Goal: Task Accomplishment & Management: Complete application form

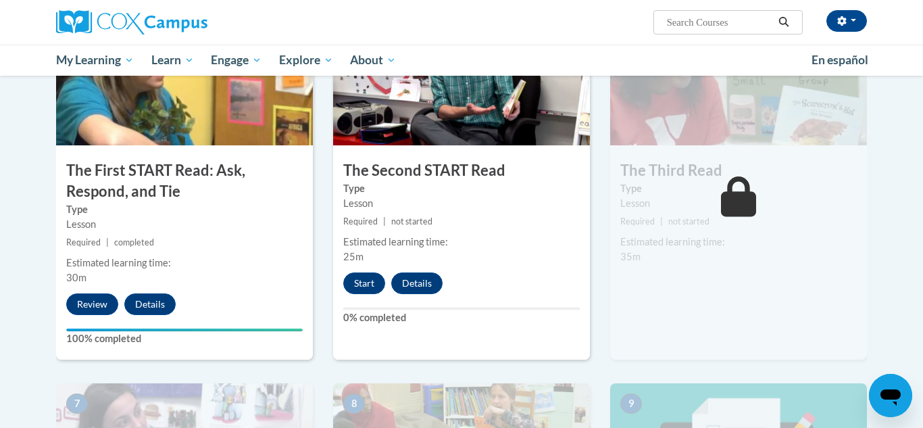
scroll to position [702, 0]
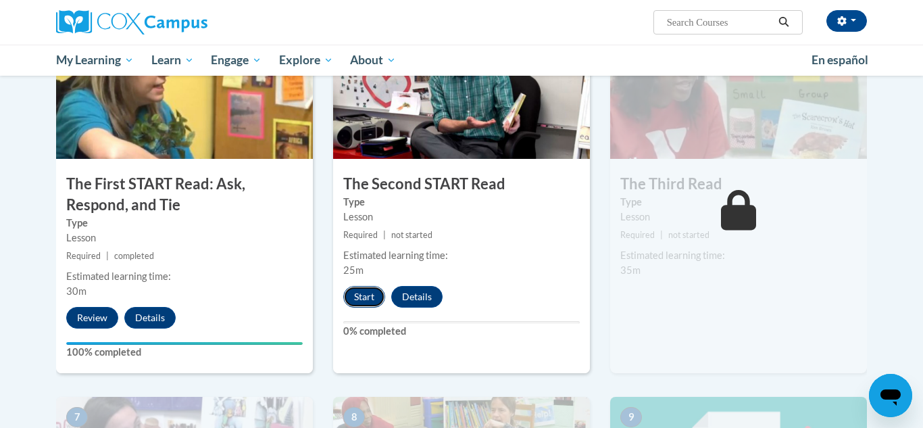
click at [368, 300] on button "Start" at bounding box center [364, 297] width 42 height 22
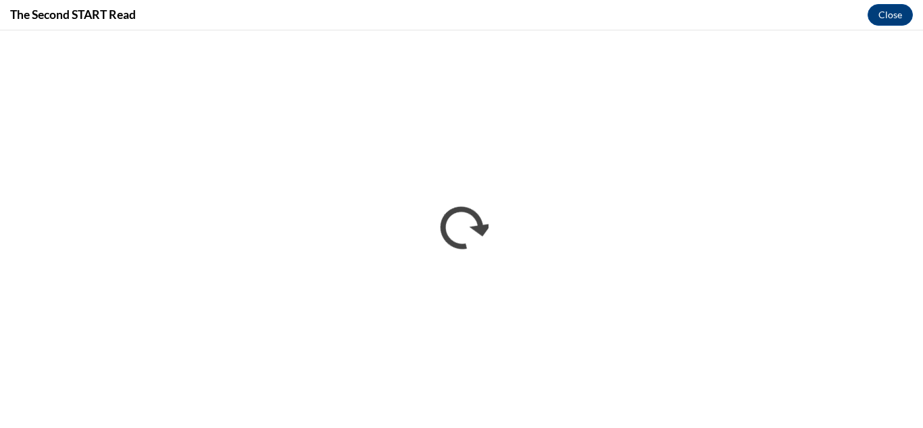
scroll to position [0, 0]
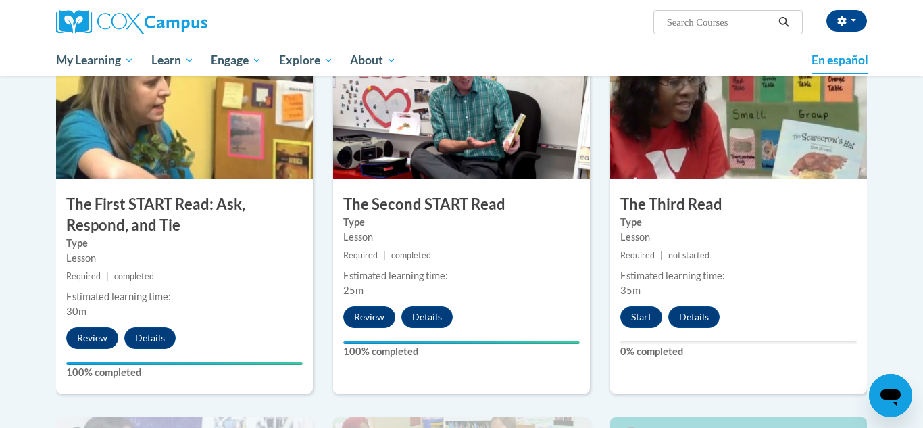
scroll to position [684, 0]
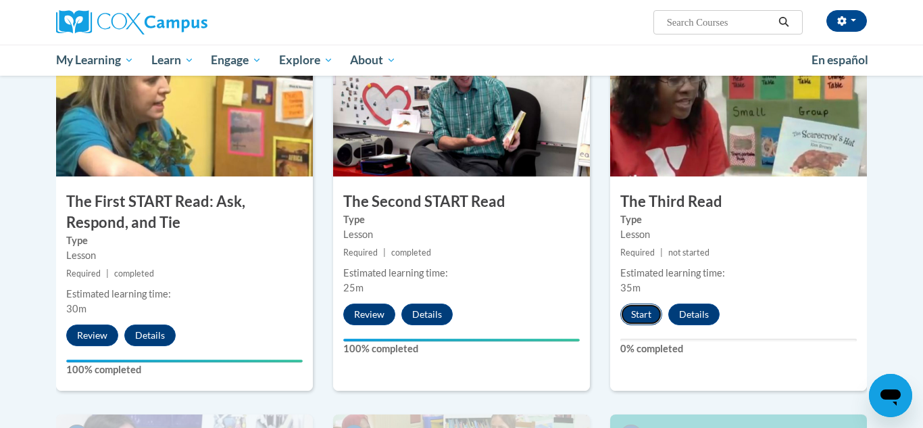
click at [636, 316] on button "Start" at bounding box center [641, 314] width 42 height 22
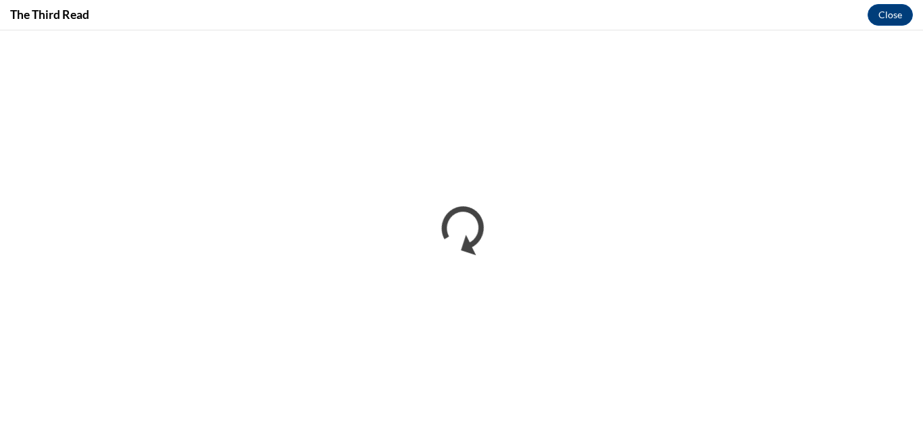
scroll to position [0, 0]
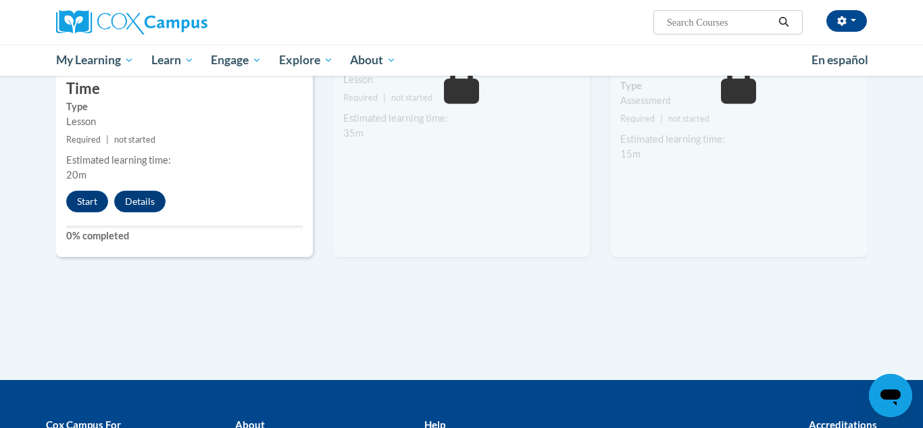
scroll to position [1215, 0]
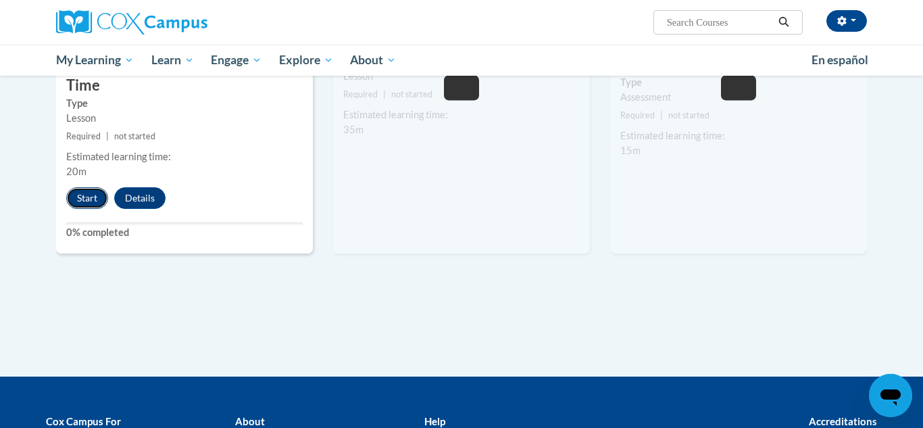
click at [87, 187] on button "Start" at bounding box center [87, 198] width 42 height 22
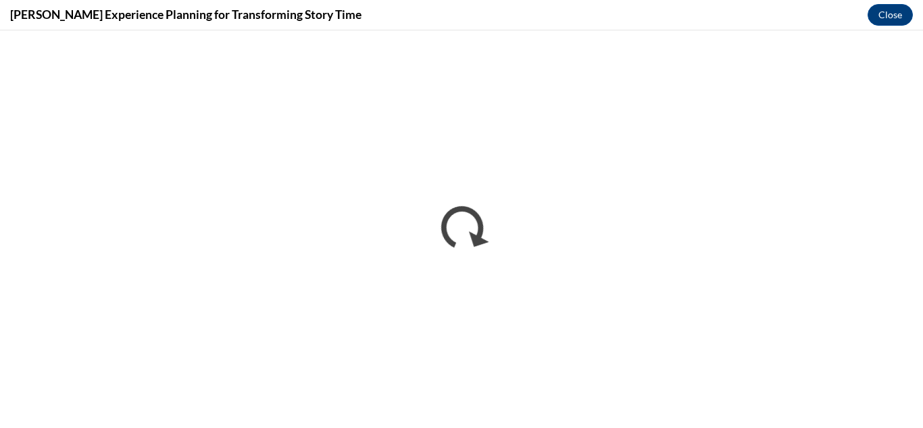
scroll to position [0, 0]
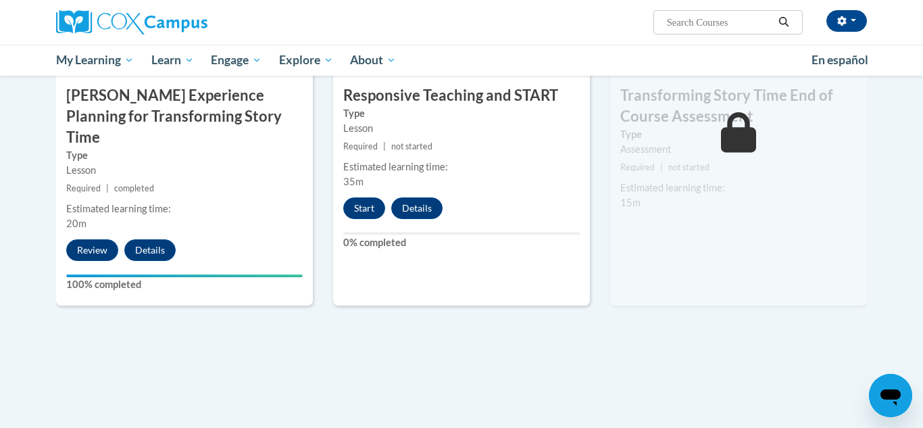
scroll to position [1182, 0]
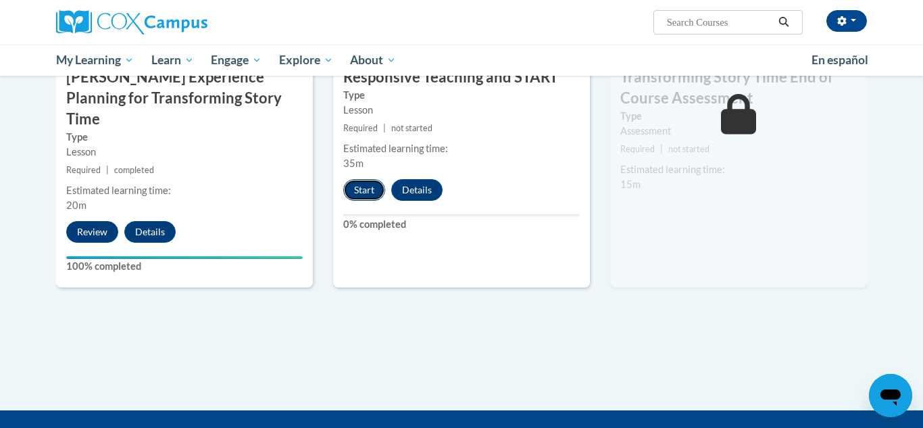
click at [351, 188] on button "Start" at bounding box center [364, 190] width 42 height 22
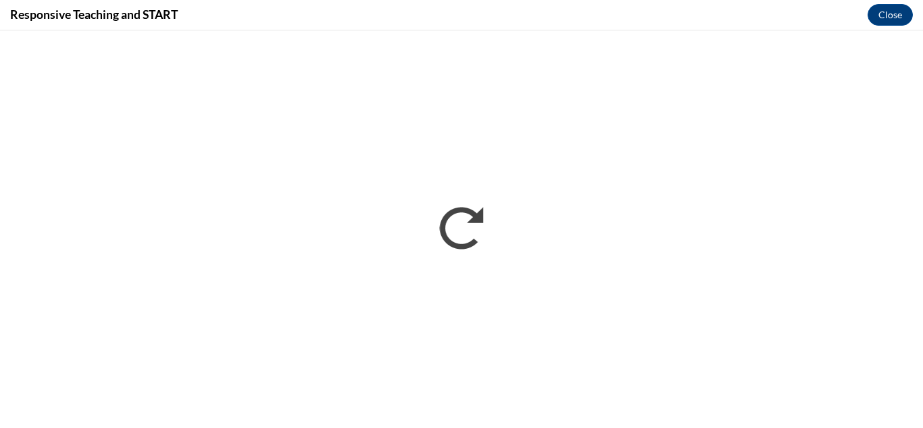
scroll to position [0, 0]
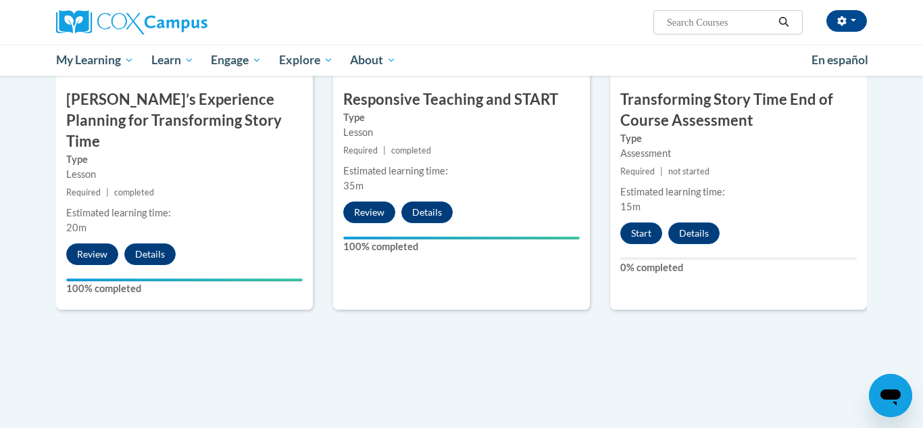
scroll to position [1159, 0]
click at [642, 232] on button "Start" at bounding box center [641, 234] width 42 height 22
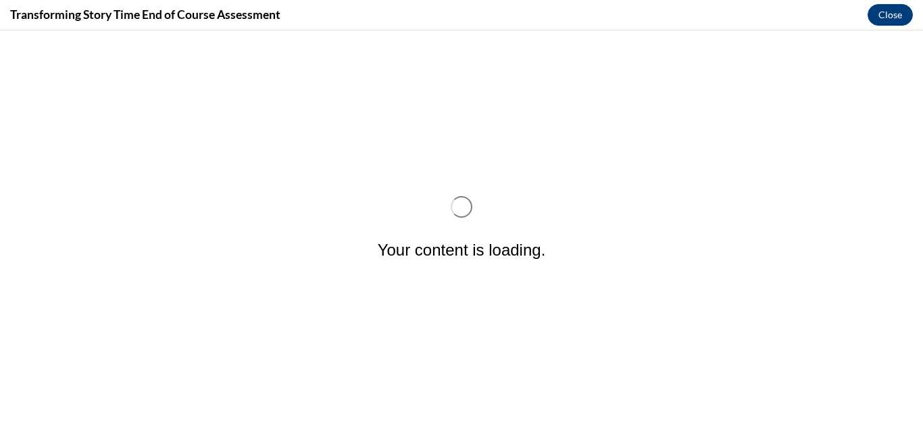
scroll to position [0, 0]
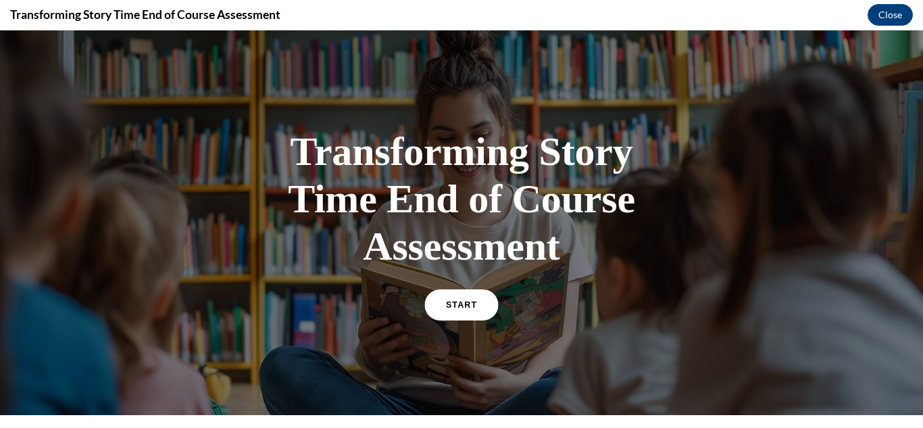
click at [441, 307] on link "START" at bounding box center [461, 304] width 74 height 31
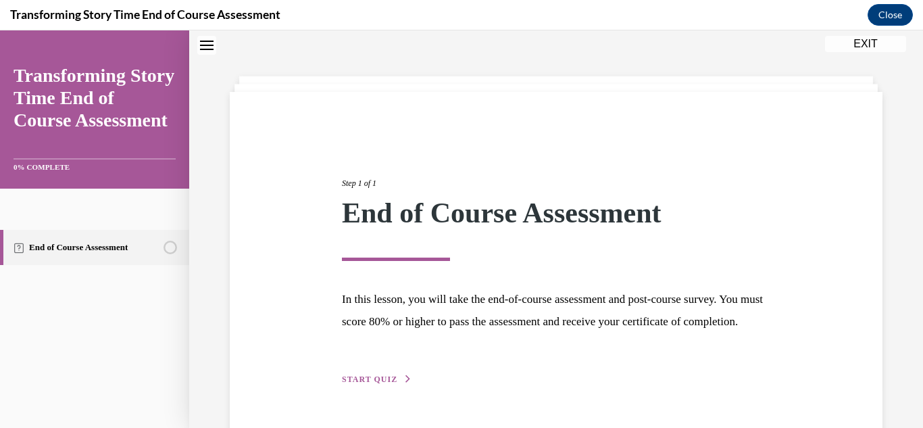
scroll to position [104, 0]
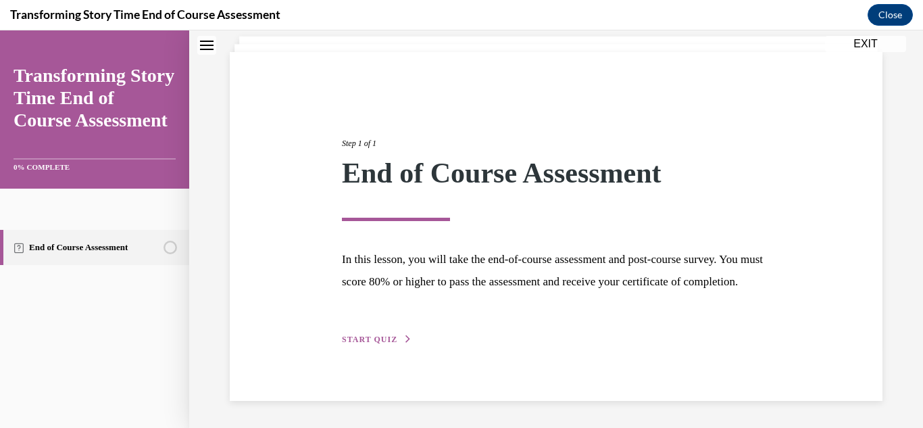
click at [378, 346] on div "Step 1 of 1 End of Course Assessment In this lesson, you will take the end-of-c…" at bounding box center [556, 226] width 449 height 241
click at [376, 332] on div "Step 1 of 1 End of Course Assessment In this lesson, you will take the end-of-c…" at bounding box center [556, 226] width 449 height 241
click at [376, 341] on span "START QUIZ" at bounding box center [369, 338] width 55 height 9
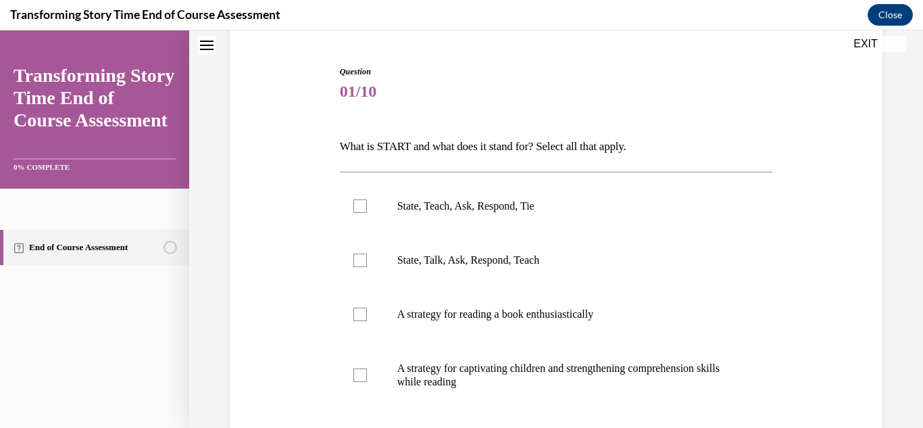
scroll to position [122, 0]
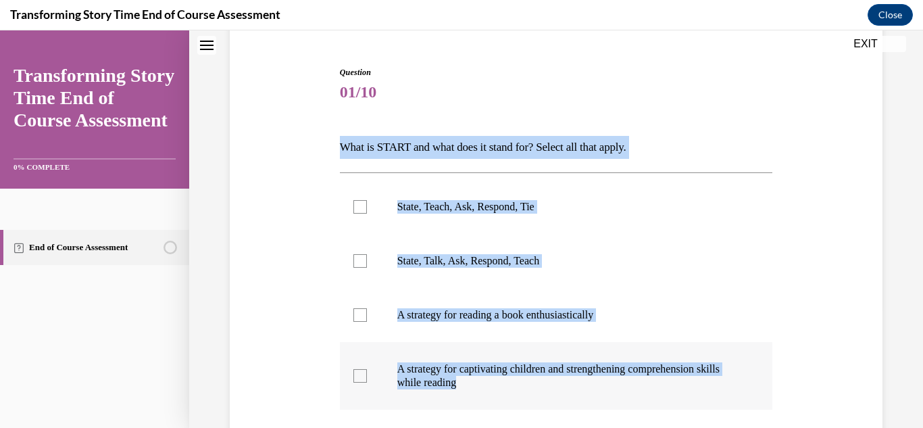
drag, startPoint x: 337, startPoint y: 148, endPoint x: 547, endPoint y: 384, distance: 316.3
click at [547, 384] on div "Question 01/10 What is START and what does it stand for? Select all that apply.…" at bounding box center [556, 311] width 440 height 531
click at [360, 313] on div at bounding box center [360, 315] width 14 height 14
click at [360, 313] on input "A strategy for reading a book enthusiastically" at bounding box center [360, 315] width 14 height 14
checkbox input "true"
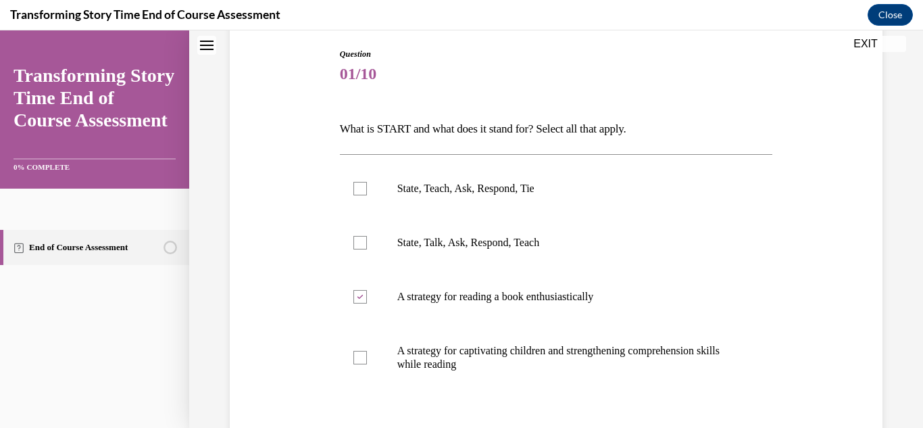
scroll to position [139, 0]
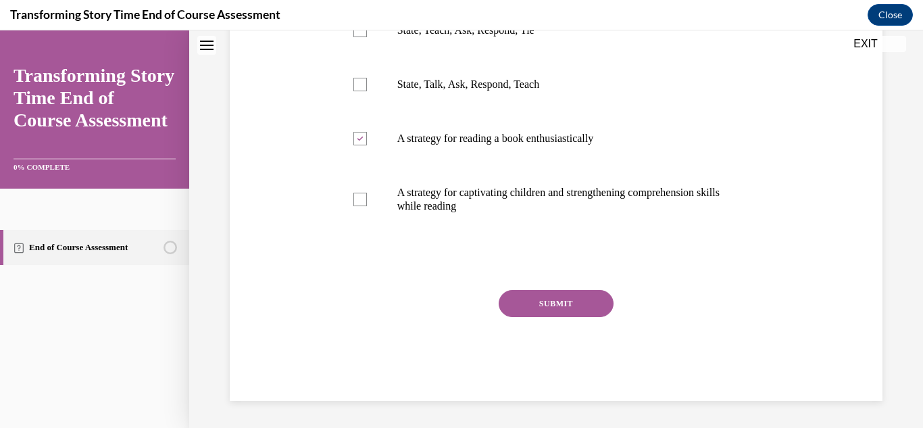
click at [526, 299] on button "SUBMIT" at bounding box center [556, 303] width 115 height 27
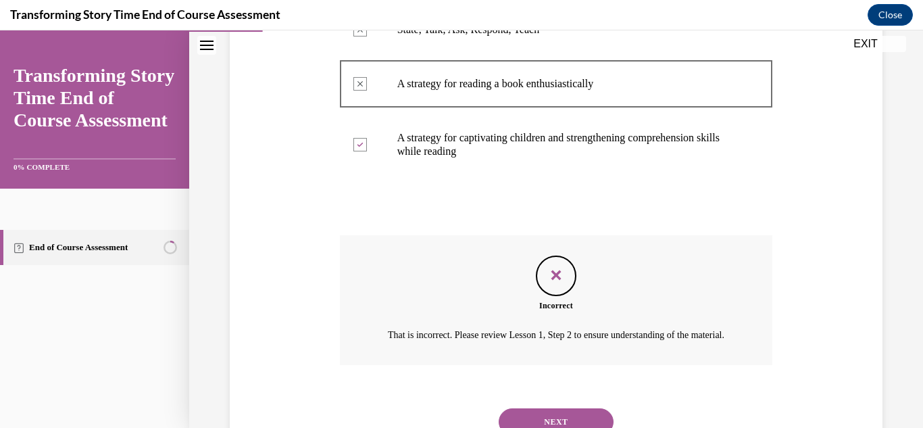
scroll to position [424, 0]
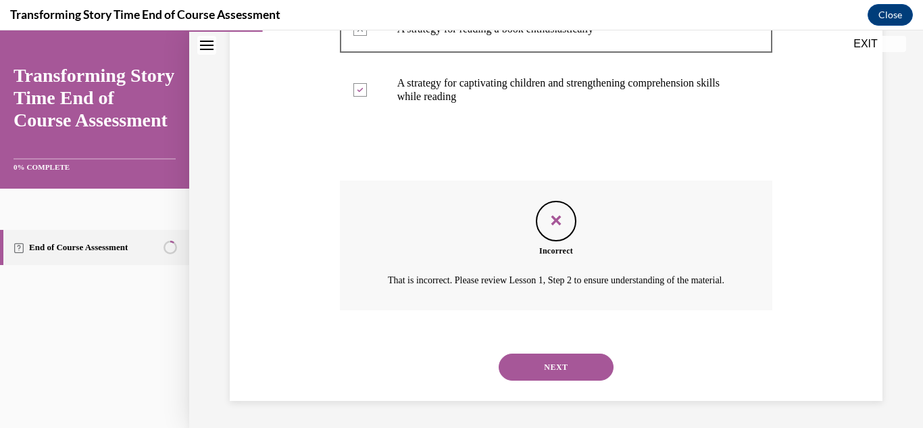
click at [572, 368] on button "NEXT" at bounding box center [556, 366] width 115 height 27
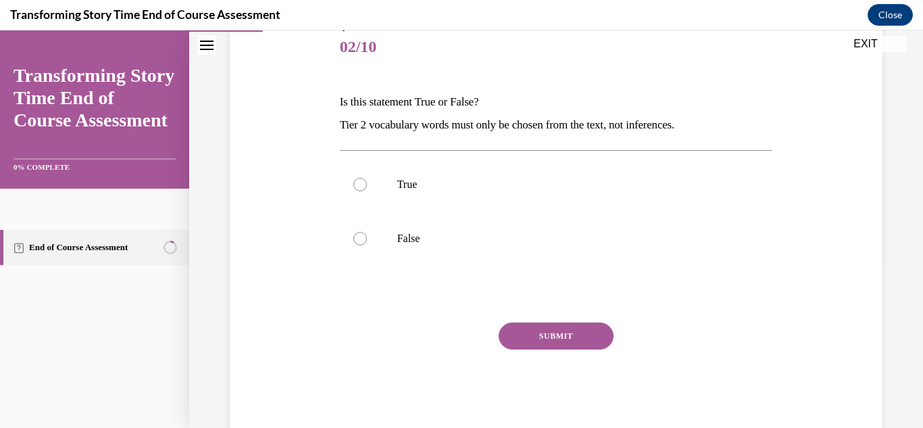
scroll to position [171, 0]
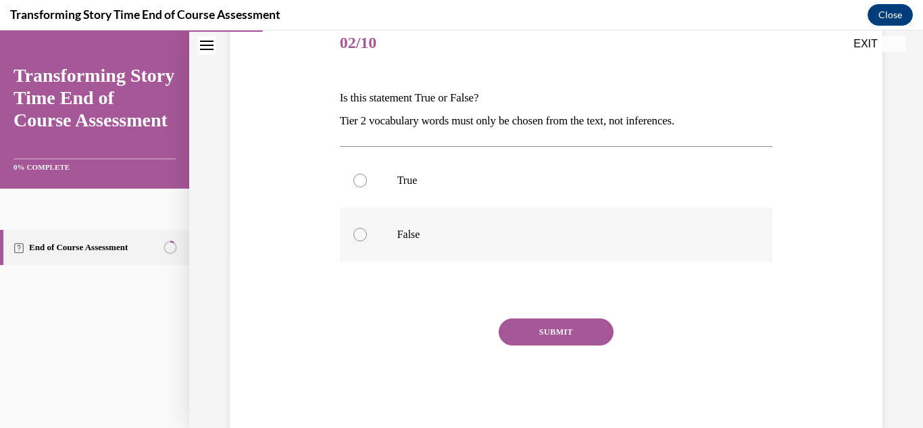
click at [358, 238] on div at bounding box center [360, 235] width 14 height 14
click at [358, 238] on input "False" at bounding box center [360, 235] width 14 height 14
radio input "true"
click at [549, 334] on button "SUBMIT" at bounding box center [556, 331] width 115 height 27
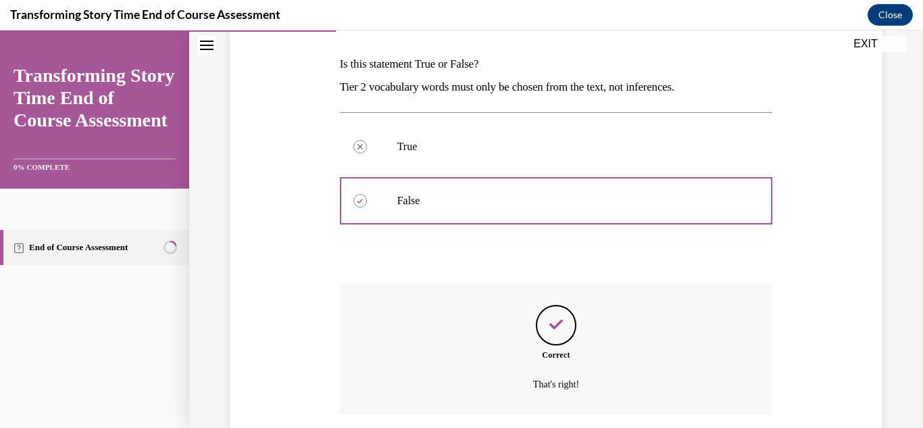
scroll to position [309, 0]
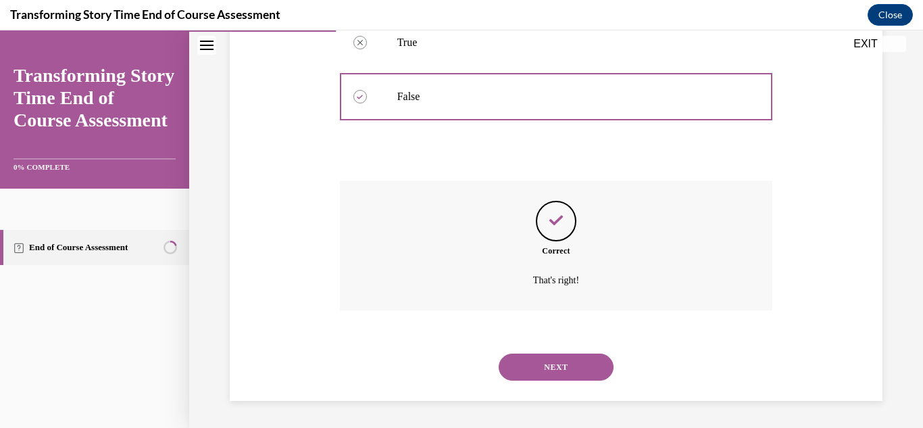
click at [552, 364] on button "NEXT" at bounding box center [556, 366] width 115 height 27
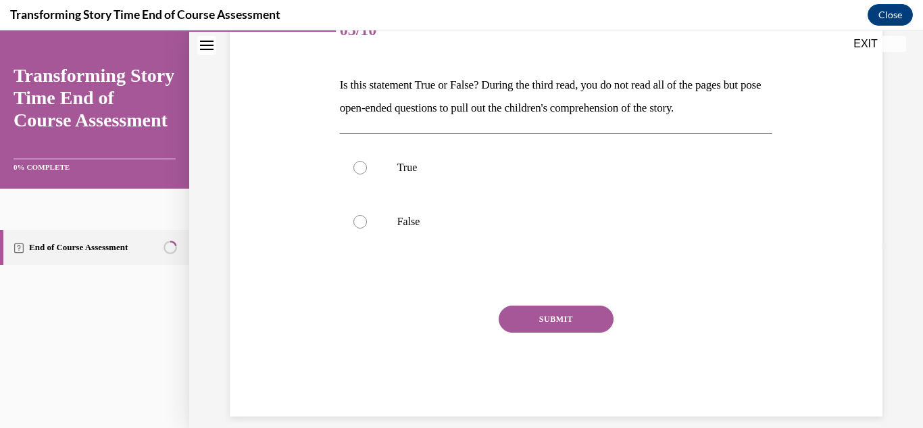
scroll to position [184, 0]
click at [397, 168] on p "True" at bounding box center [568, 167] width 342 height 14
click at [367, 168] on input "True" at bounding box center [360, 167] width 14 height 14
radio input "true"
click at [534, 326] on button "SUBMIT" at bounding box center [556, 318] width 115 height 27
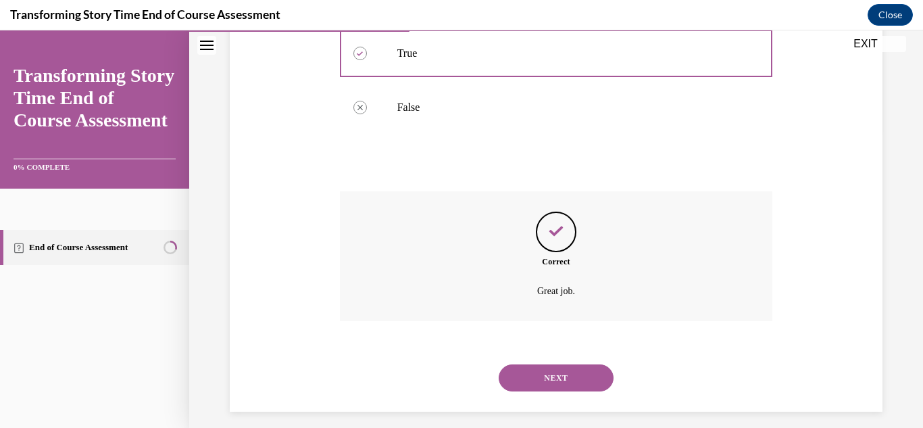
scroll to position [309, 0]
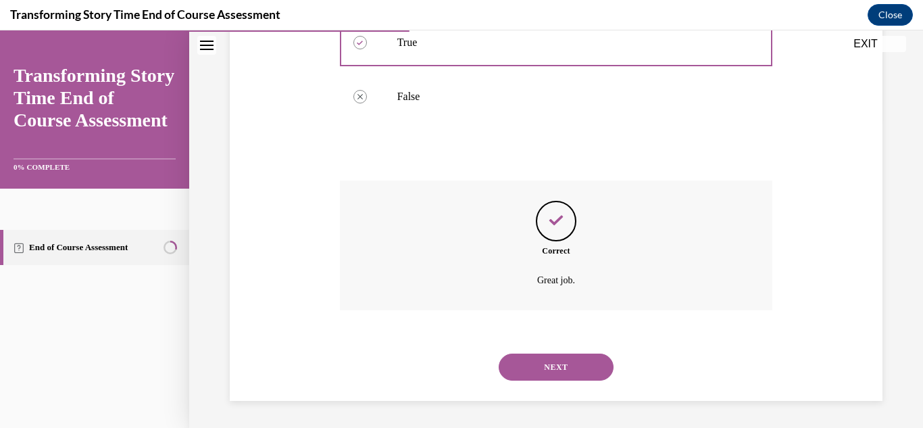
click at [565, 374] on button "NEXT" at bounding box center [556, 366] width 115 height 27
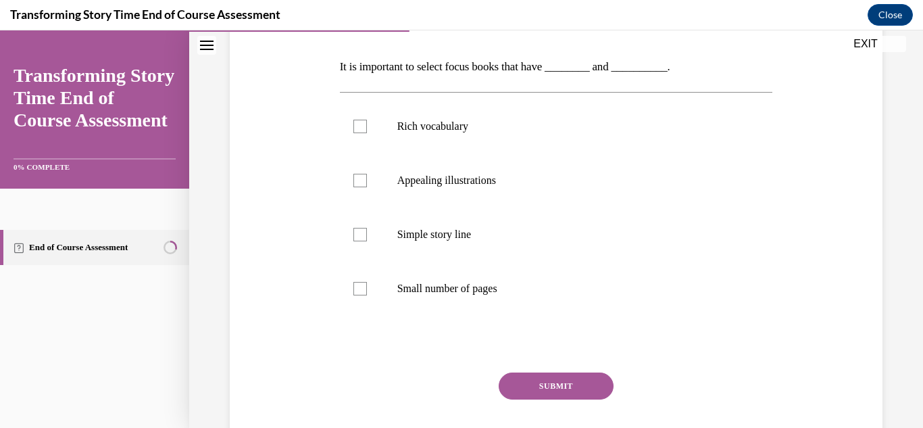
scroll to position [213, 0]
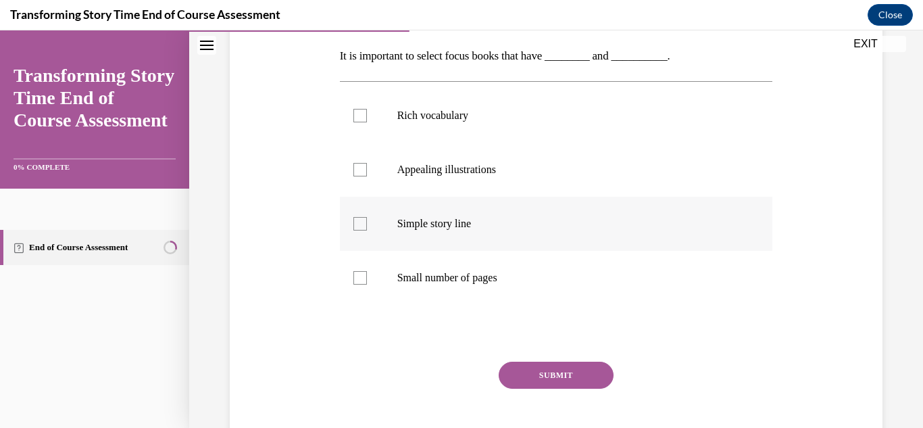
click at [361, 224] on div at bounding box center [360, 224] width 14 height 14
click at [361, 224] on input "Simple story line" at bounding box center [360, 224] width 14 height 14
checkbox input "true"
click at [356, 174] on div at bounding box center [360, 170] width 14 height 14
click at [356, 174] on input "Appealing illustrations" at bounding box center [360, 170] width 14 height 14
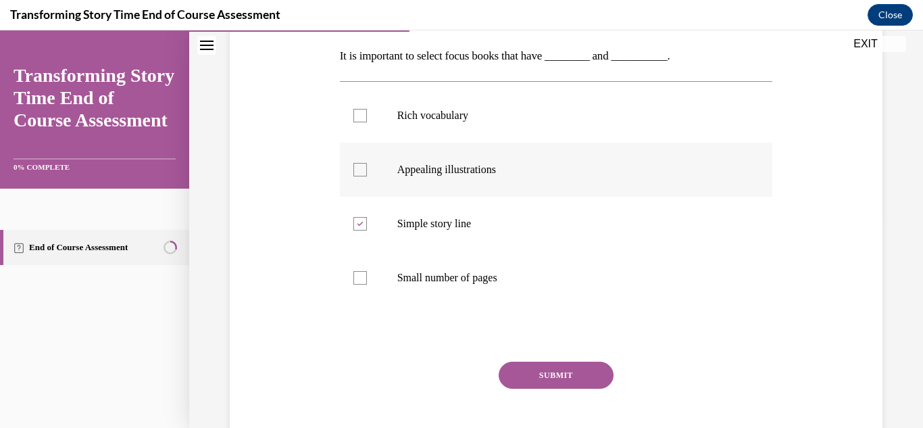
checkbox input "true"
click at [562, 376] on button "SUBMIT" at bounding box center [556, 374] width 115 height 27
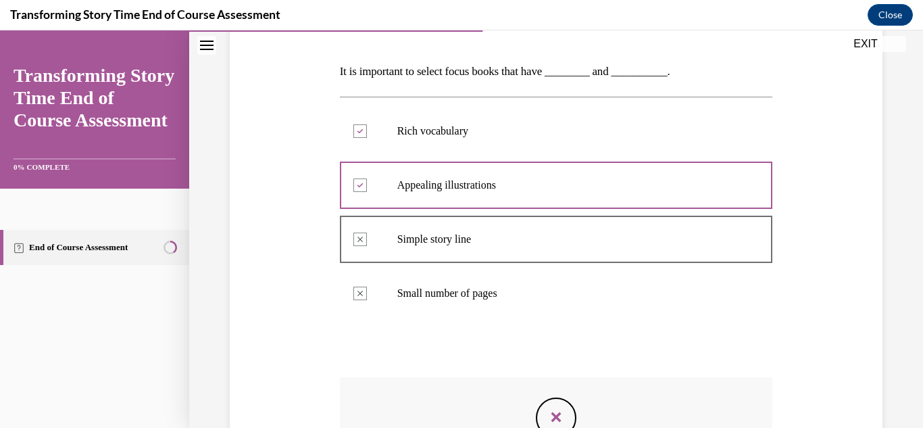
scroll to position [410, 0]
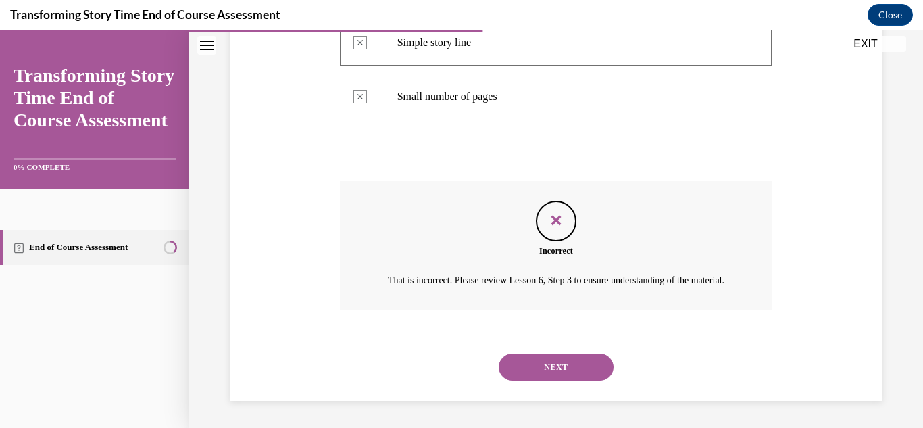
click at [562, 376] on button "NEXT" at bounding box center [556, 366] width 115 height 27
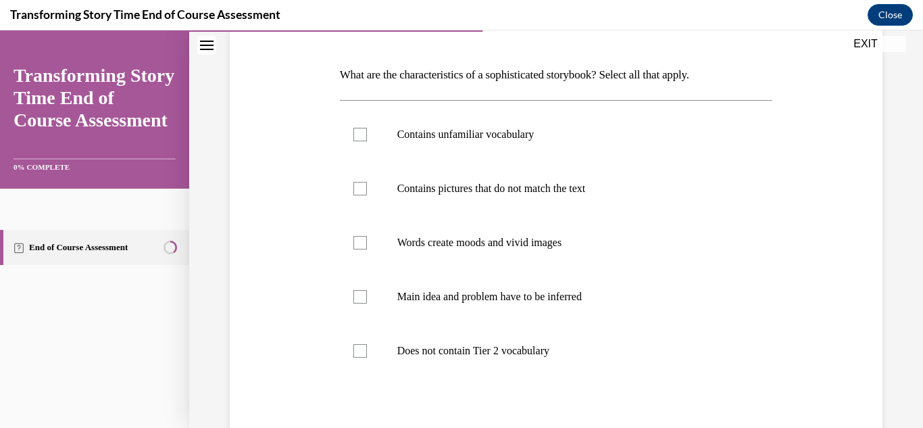
scroll to position [195, 0]
click at [357, 351] on div at bounding box center [360, 350] width 14 height 14
click at [357, 351] on input "Does not contain Tier 2 vocabulary" at bounding box center [360, 350] width 14 height 14
checkbox input "true"
click at [364, 241] on div at bounding box center [360, 241] width 14 height 14
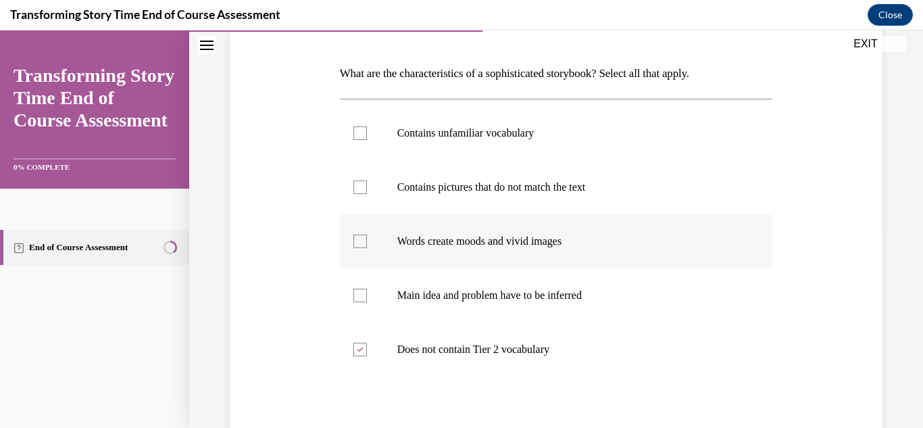
click at [364, 241] on input "Words create moods and vivid images" at bounding box center [360, 241] width 14 height 14
checkbox input "true"
click at [361, 132] on div at bounding box center [360, 133] width 14 height 14
click at [361, 132] on input "Contains unfamiliar vocabulary" at bounding box center [360, 133] width 14 height 14
checkbox input "true"
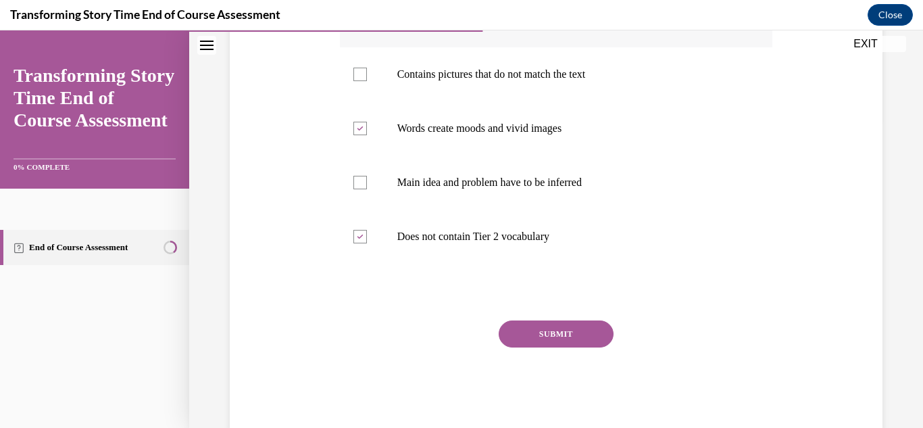
scroll to position [338, 0]
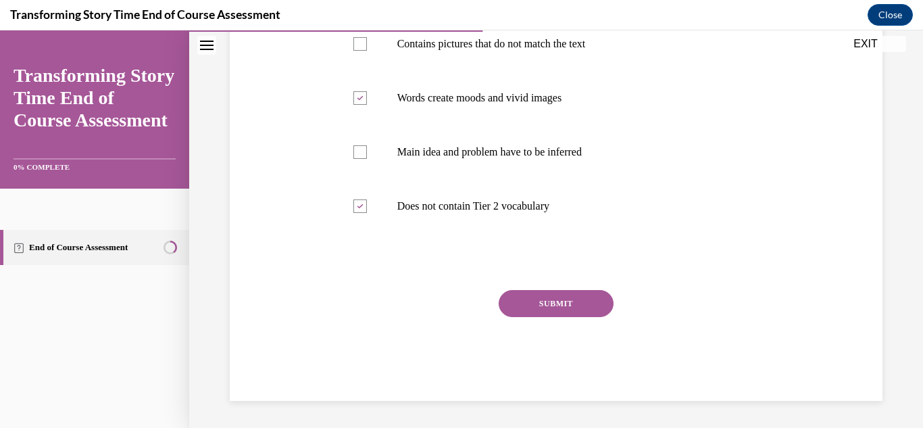
click at [551, 301] on button "SUBMIT" at bounding box center [556, 303] width 115 height 27
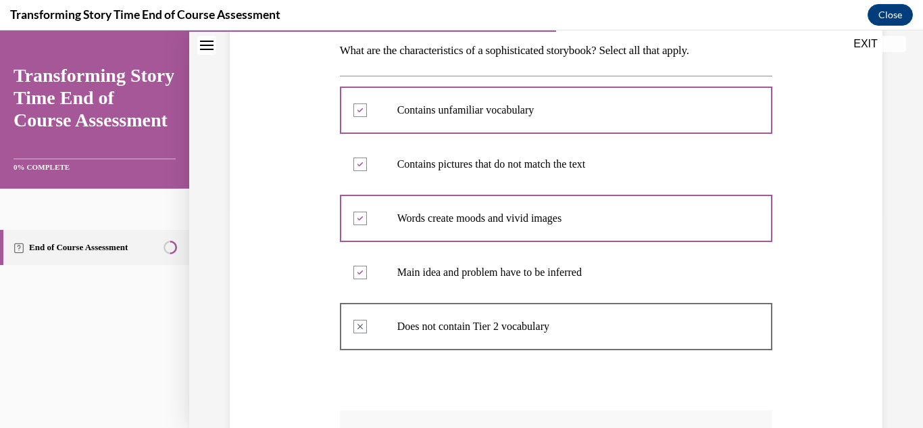
scroll to position [464, 0]
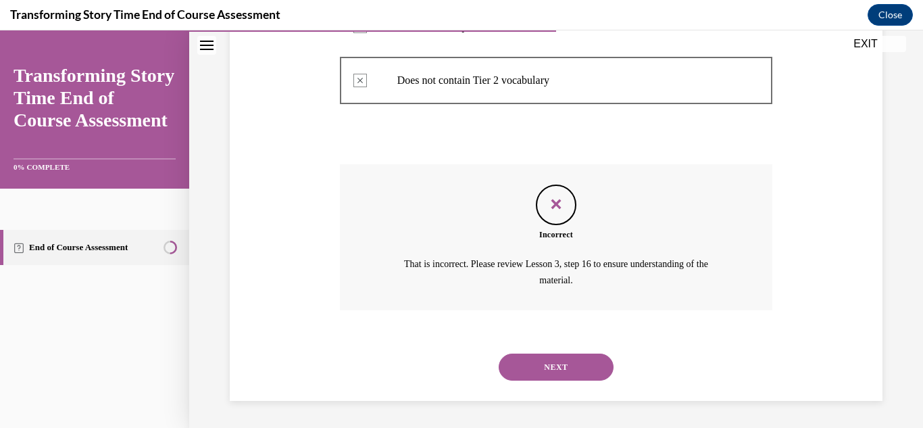
click at [536, 372] on button "NEXT" at bounding box center [556, 366] width 115 height 27
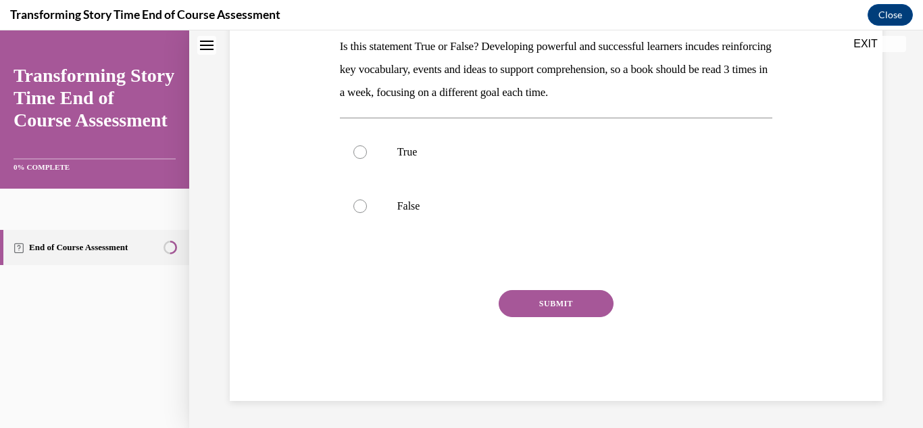
scroll to position [0, 0]
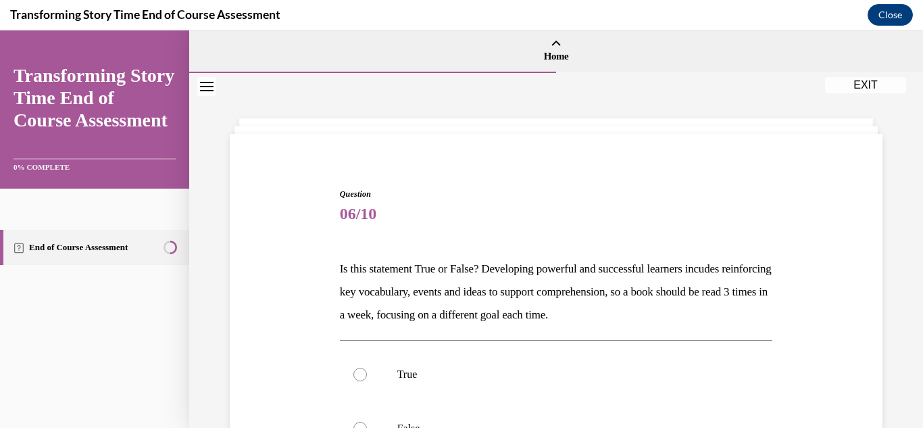
click at [536, 372] on p "True" at bounding box center [568, 375] width 342 height 14
click at [367, 372] on input "True" at bounding box center [360, 375] width 14 height 14
radio input "true"
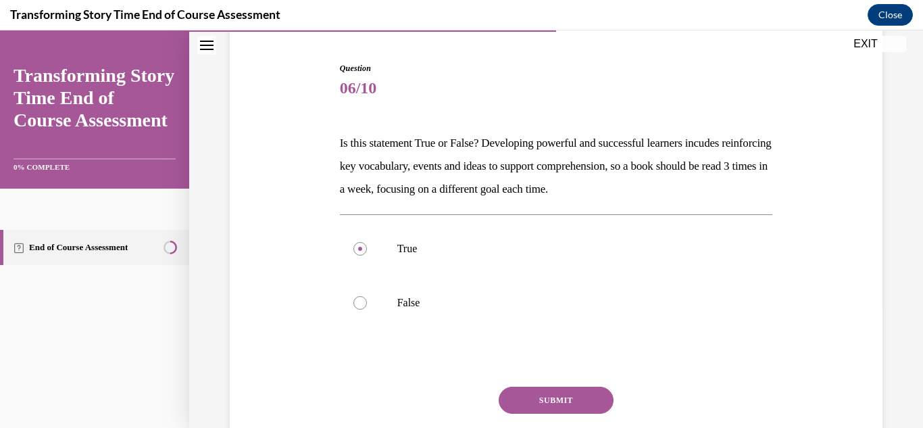
scroll to position [136, 0]
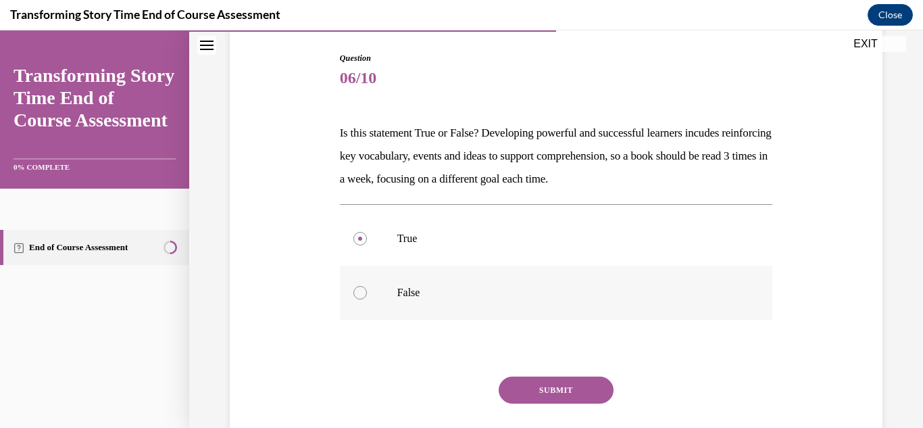
click at [358, 296] on div at bounding box center [360, 293] width 14 height 14
click at [358, 296] on input "False" at bounding box center [360, 293] width 14 height 14
radio input "true"
click at [559, 390] on button "SUBMIT" at bounding box center [556, 389] width 115 height 27
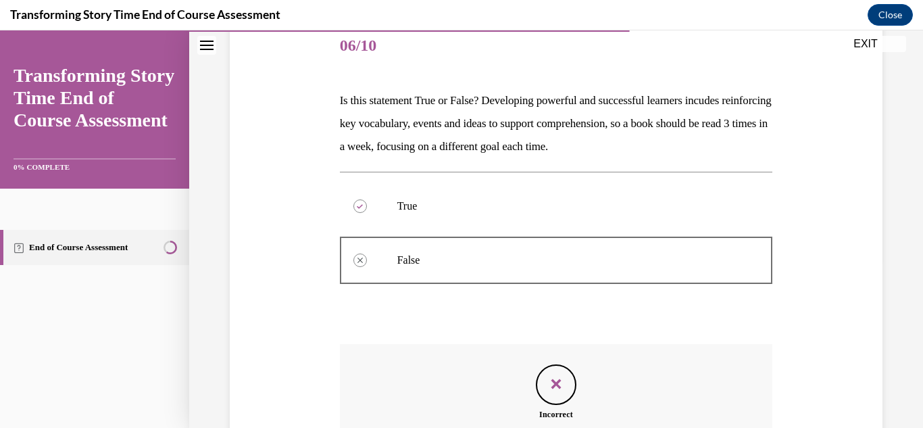
scroll to position [348, 0]
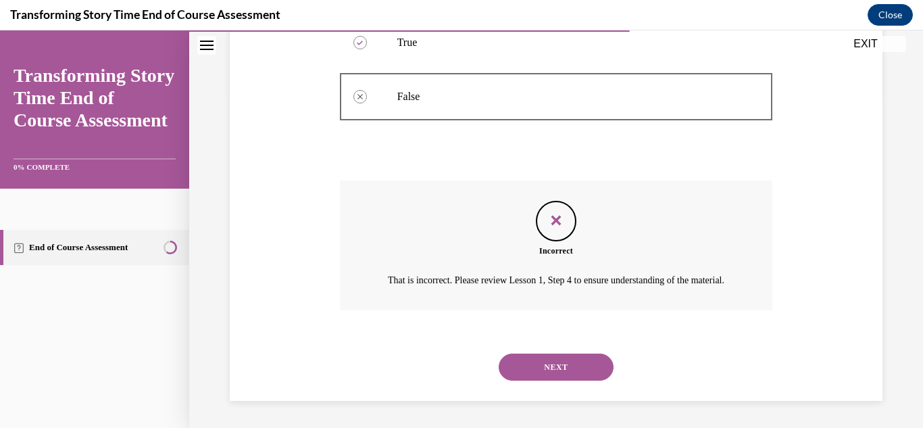
click at [561, 367] on button "NEXT" at bounding box center [556, 366] width 115 height 27
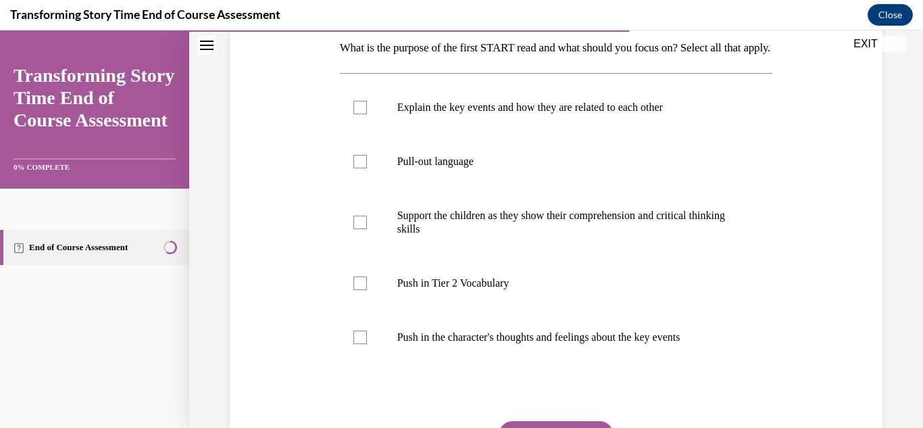
scroll to position [231, 0]
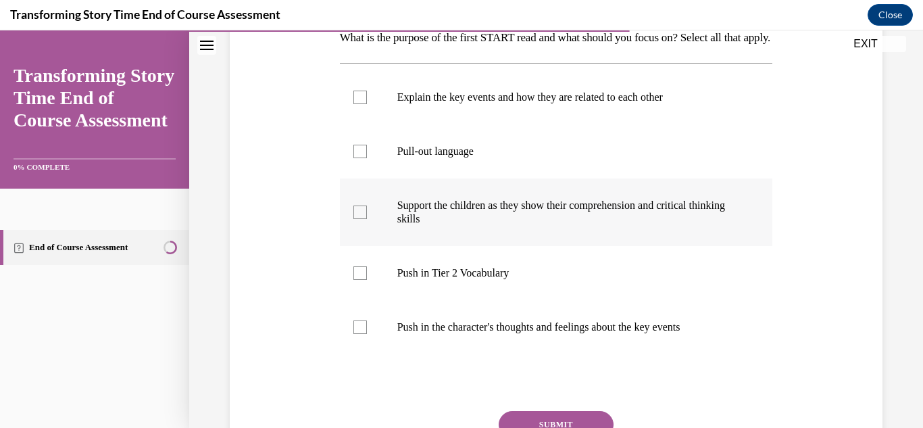
click at [362, 219] on div at bounding box center [360, 212] width 14 height 14
click at [362, 219] on input "Support the children as they show their comprehension and critical thinking ski…" at bounding box center [360, 212] width 14 height 14
checkbox input "true"
click at [354, 280] on div at bounding box center [360, 273] width 14 height 14
click at [354, 280] on input "Push in Tier 2 Vocabulary" at bounding box center [360, 273] width 14 height 14
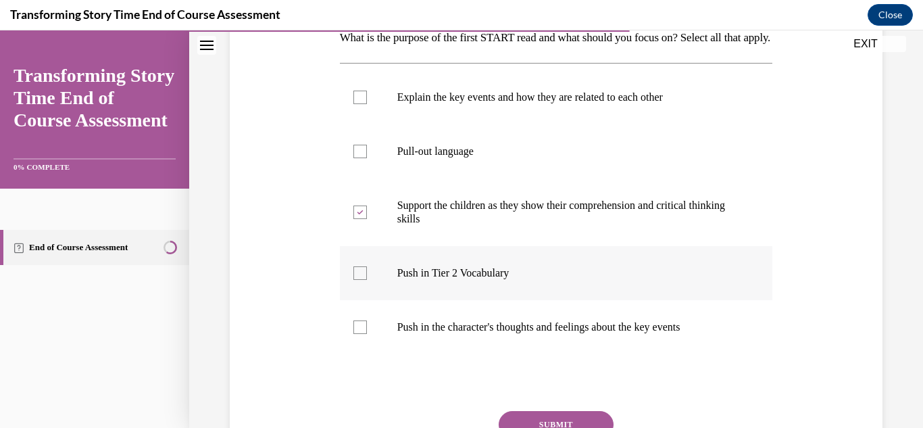
checkbox input "true"
click at [355, 104] on div at bounding box center [360, 98] width 14 height 14
click at [355, 104] on input "Explain the key events and how they are related to each other" at bounding box center [360, 98] width 14 height 14
checkbox input "true"
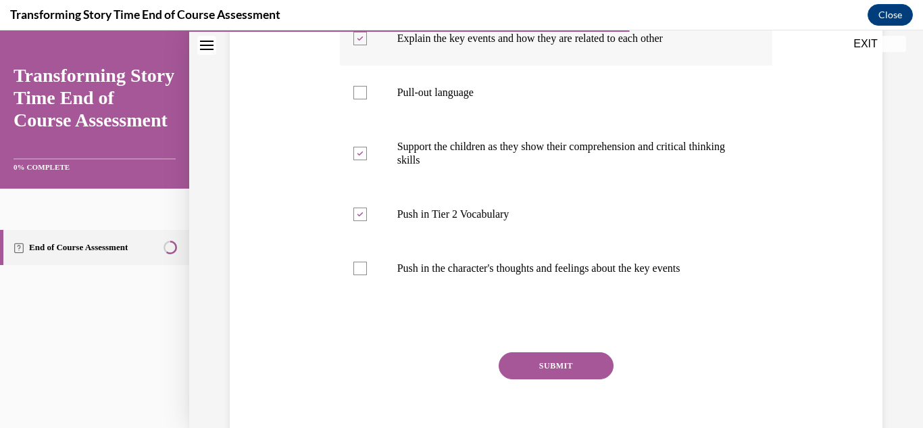
scroll to position [375, 0]
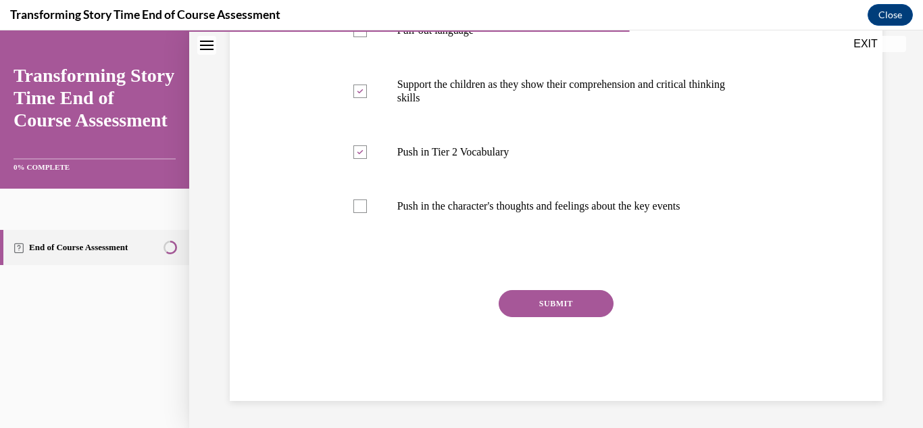
click at [545, 292] on button "SUBMIT" at bounding box center [556, 303] width 115 height 27
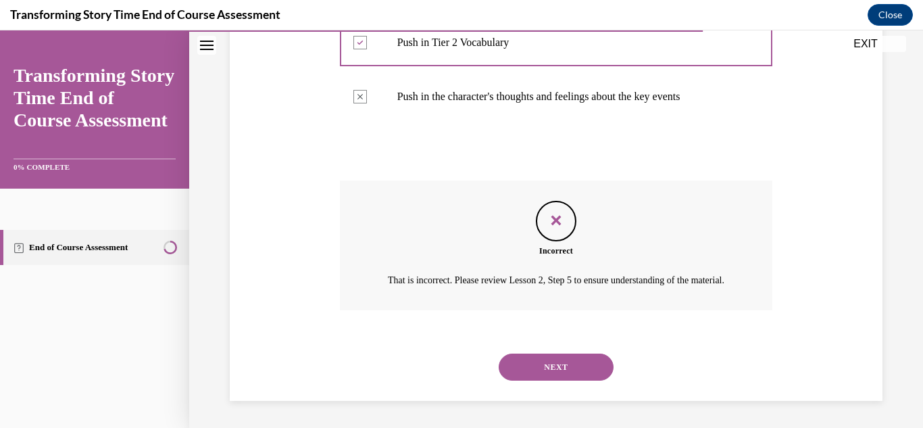
scroll to position [501, 0]
click at [560, 360] on button "NEXT" at bounding box center [556, 366] width 115 height 27
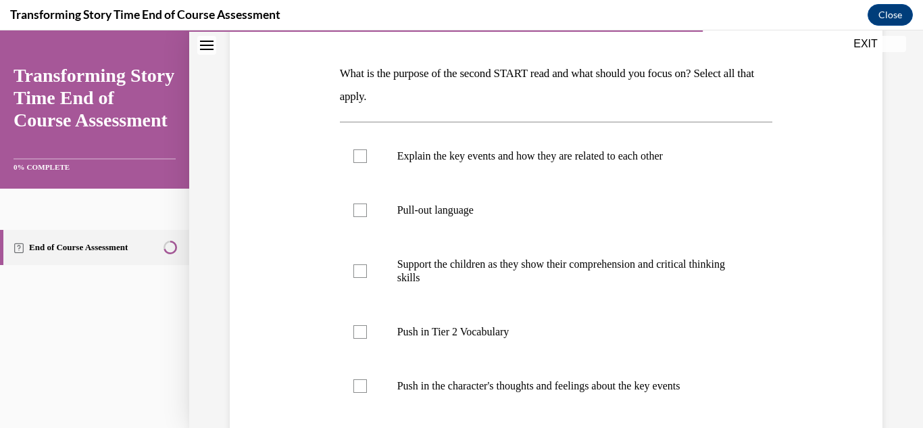
scroll to position [196, 0]
click at [361, 271] on div at bounding box center [360, 270] width 14 height 14
click at [361, 271] on input "Support the children as they show their comprehension and critical thinking ski…" at bounding box center [360, 270] width 14 height 14
checkbox input "true"
click at [359, 211] on div at bounding box center [360, 210] width 14 height 14
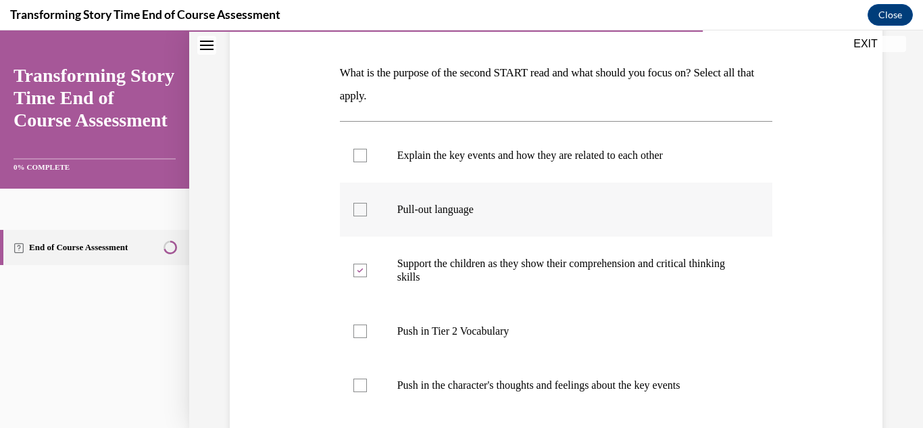
click at [359, 211] on input "Pull-out language" at bounding box center [360, 210] width 14 height 14
checkbox input "true"
click at [361, 157] on div at bounding box center [360, 156] width 14 height 14
click at [361, 157] on input "Explain the key events and how they are related to each other" at bounding box center [360, 156] width 14 height 14
checkbox input "true"
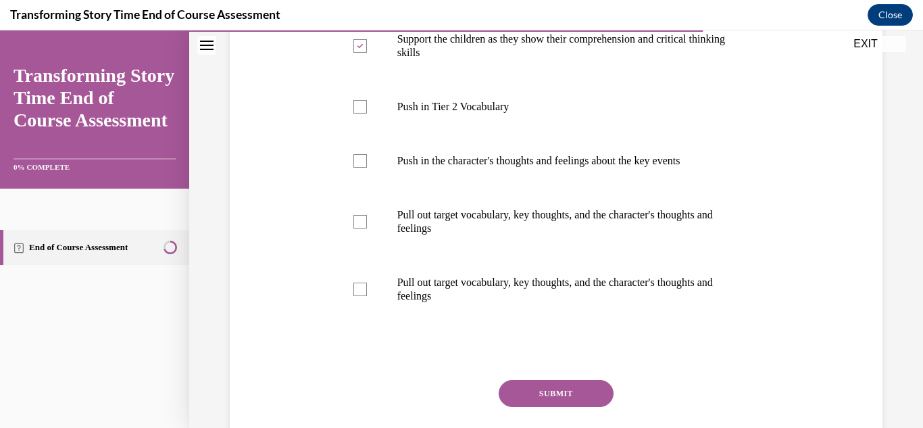
scroll to position [510, 0]
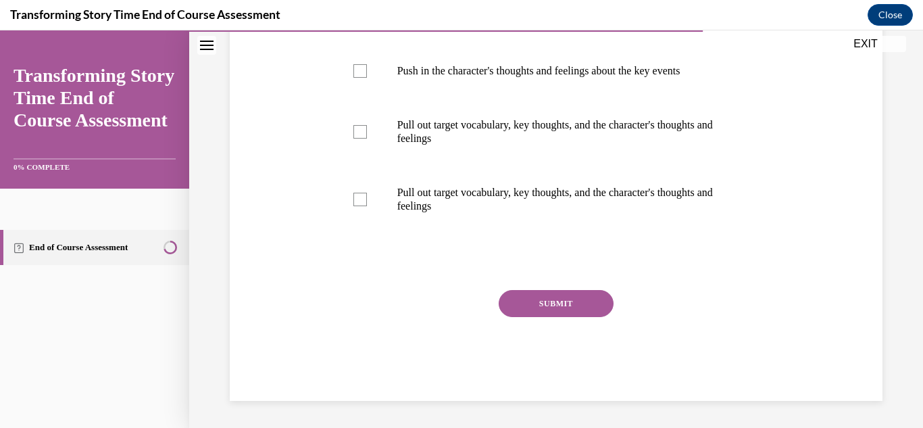
click at [562, 302] on button "SUBMIT" at bounding box center [556, 303] width 115 height 27
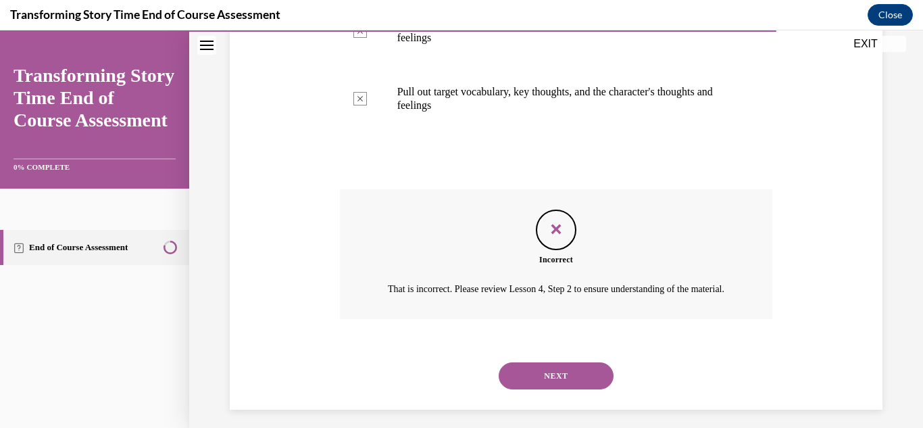
scroll to position [636, 0]
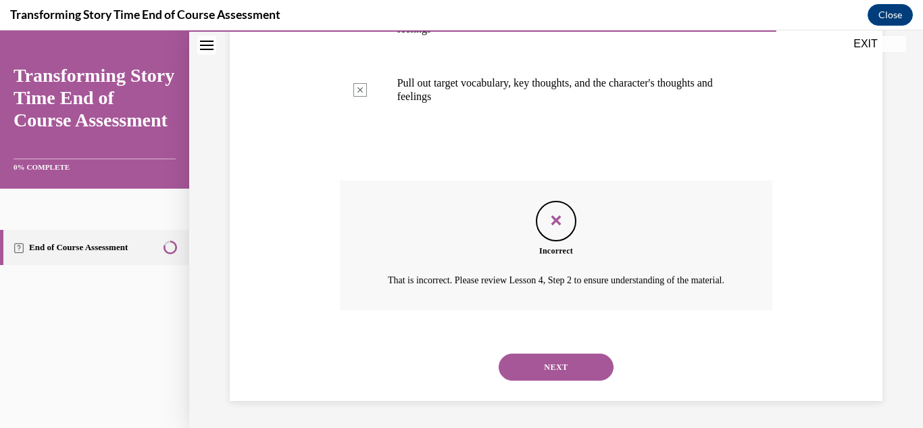
click at [550, 364] on button "NEXT" at bounding box center [556, 366] width 115 height 27
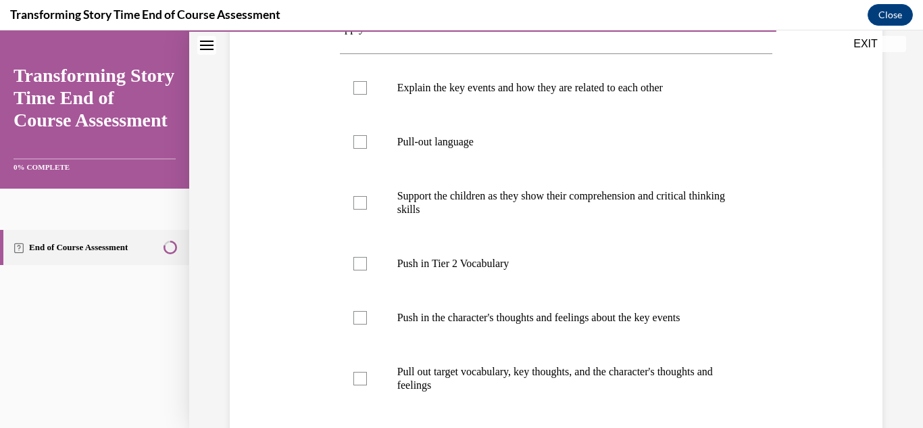
scroll to position [265, 0]
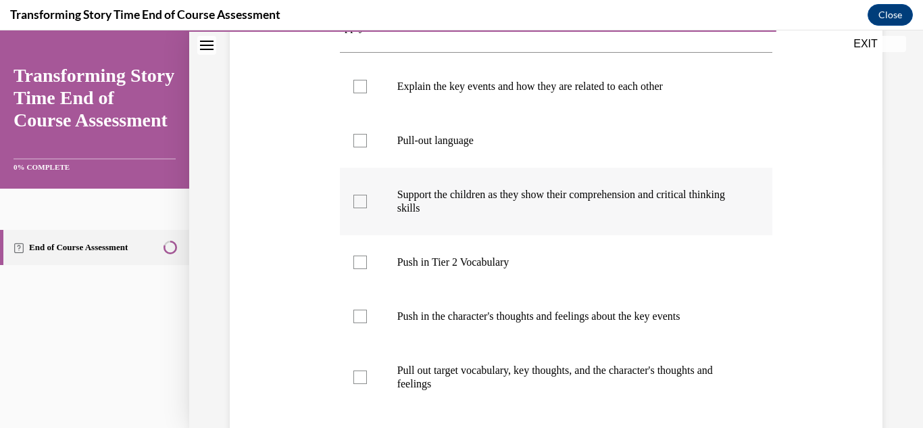
click at [359, 205] on div at bounding box center [360, 202] width 14 height 14
click at [359, 205] on input "Support the children as they show their comprehension and critical thinking ski…" at bounding box center [360, 202] width 14 height 14
checkbox input "true"
click at [365, 261] on div at bounding box center [360, 262] width 14 height 14
click at [365, 261] on input "Push in Tier 2 Vocabulary" at bounding box center [360, 262] width 14 height 14
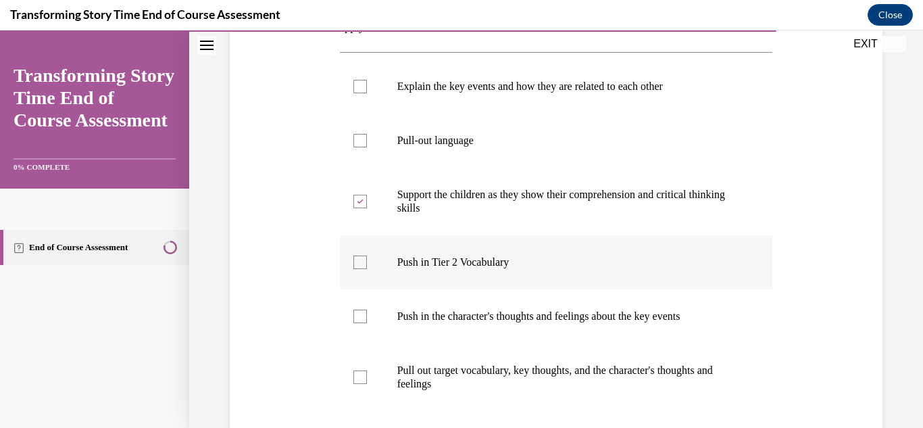
checkbox input "true"
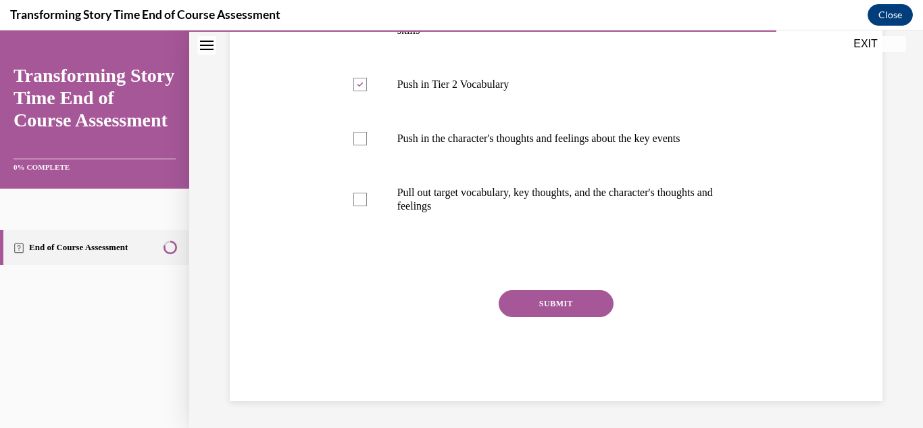
click at [526, 292] on button "SUBMIT" at bounding box center [556, 303] width 115 height 27
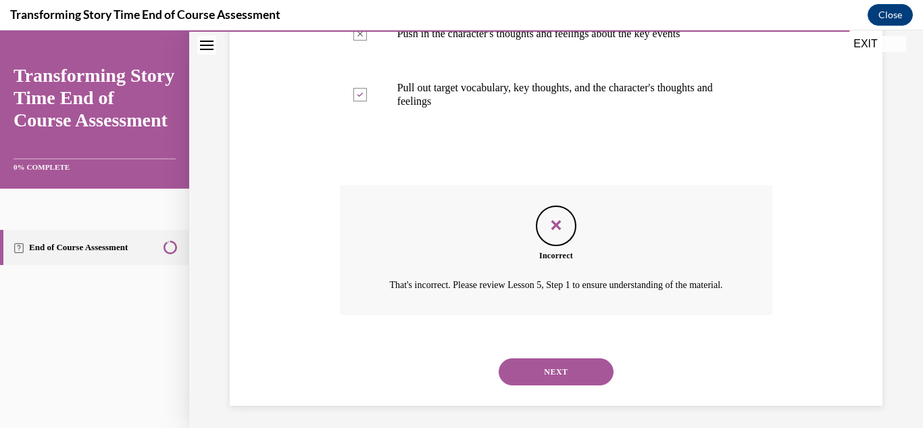
scroll to position [568, 0]
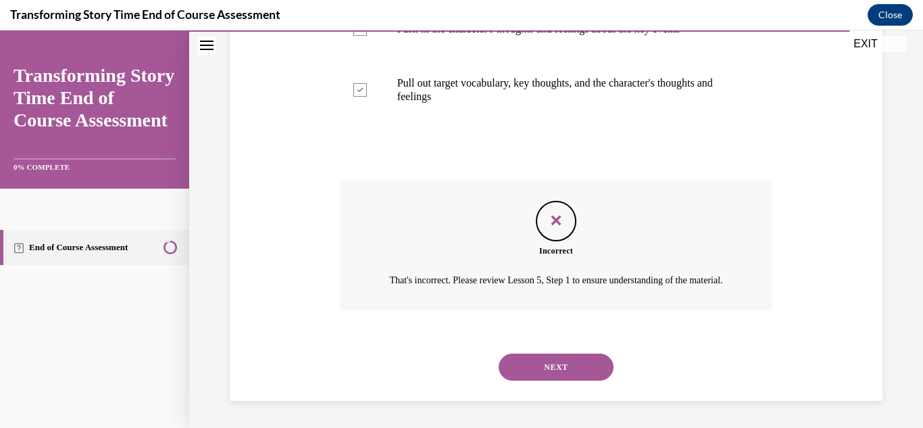
click at [563, 363] on button "NEXT" at bounding box center [556, 366] width 115 height 27
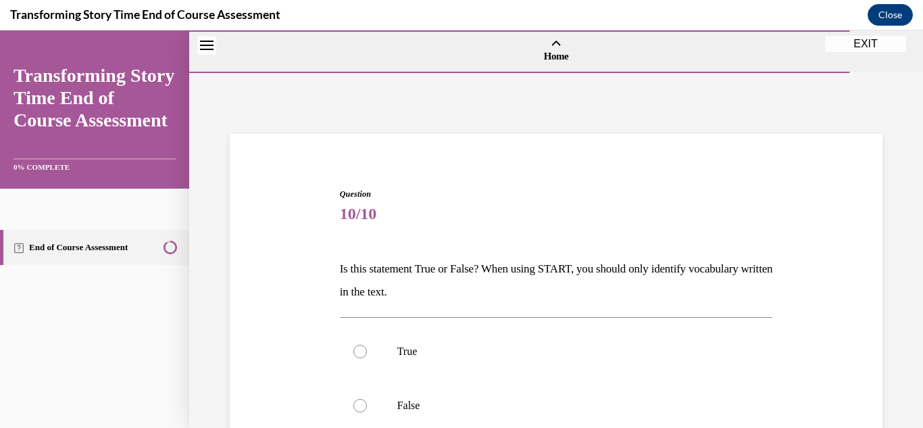
scroll to position [199, 0]
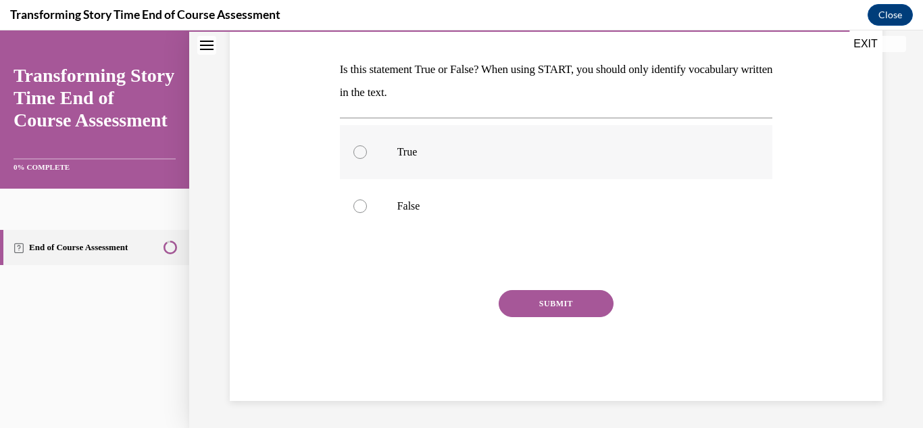
click at [356, 157] on div at bounding box center [360, 152] width 14 height 14
click at [356, 157] on input "True" at bounding box center [360, 152] width 14 height 14
radio input "true"
click at [574, 302] on button "SUBMIT" at bounding box center [556, 303] width 115 height 27
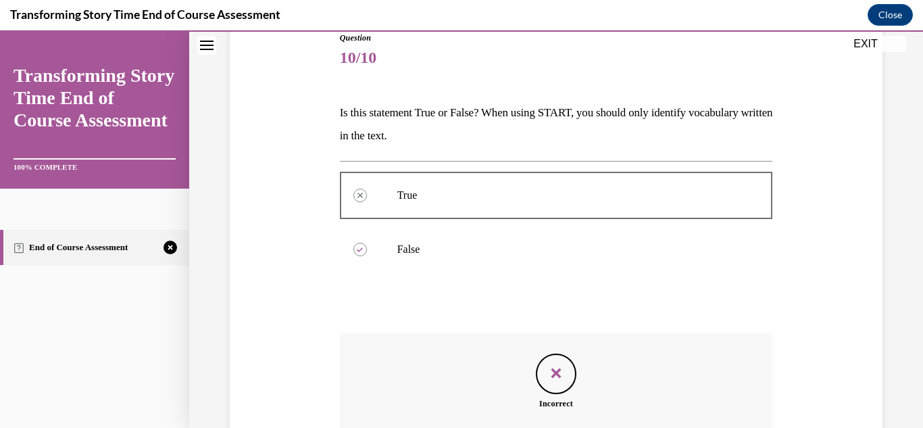
scroll to position [325, 0]
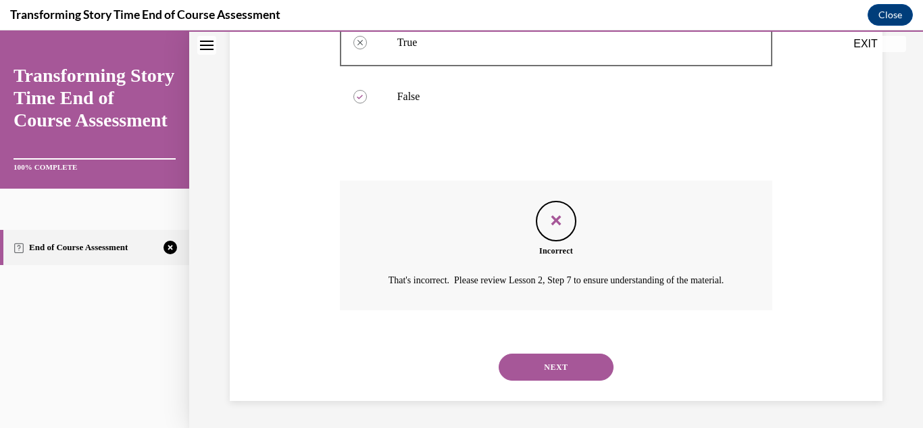
click at [553, 360] on button "NEXT" at bounding box center [556, 366] width 115 height 27
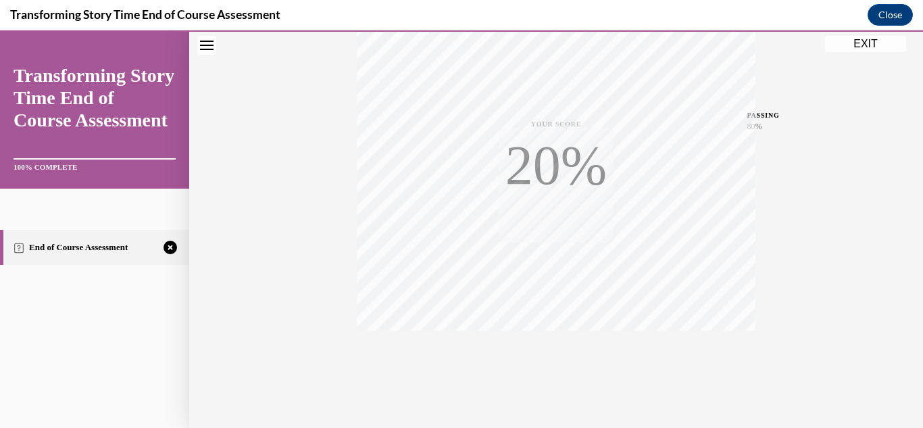
scroll to position [295, 0]
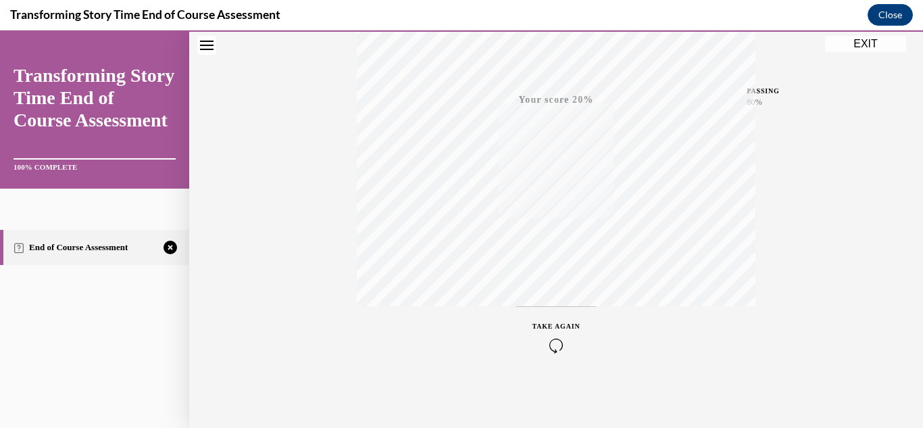
click at [557, 347] on icon "button" at bounding box center [556, 345] width 48 height 15
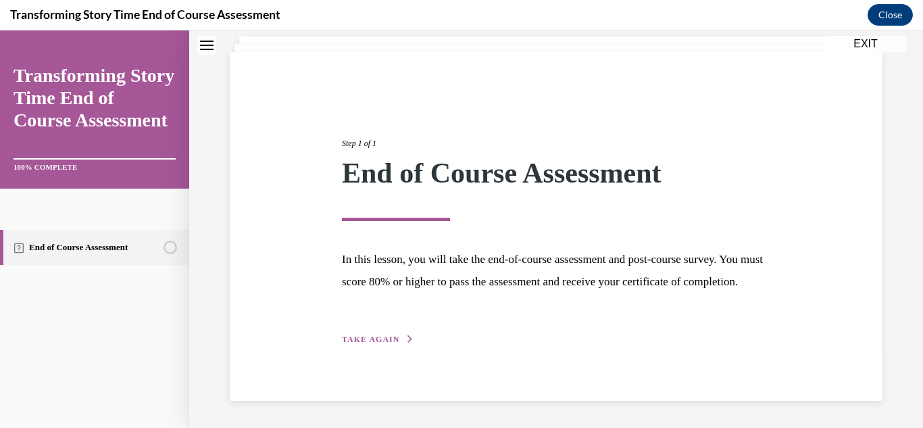
scroll to position [104, 0]
click at [388, 340] on span "TAKE AGAIN" at bounding box center [370, 338] width 57 height 9
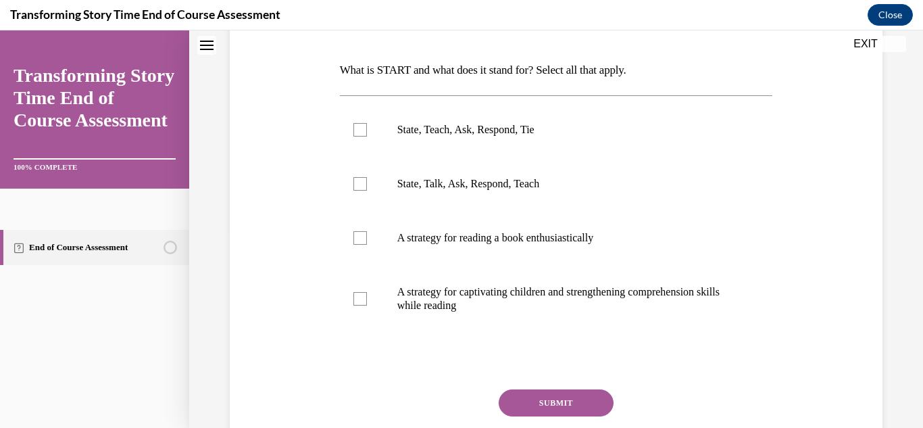
scroll to position [199, 0]
click at [358, 243] on div at bounding box center [360, 237] width 14 height 14
click at [358, 243] on input "A strategy for reading a book enthusiastically" at bounding box center [360, 237] width 14 height 14
checkbox input "true"
click at [543, 405] on button "SUBMIT" at bounding box center [556, 401] width 115 height 27
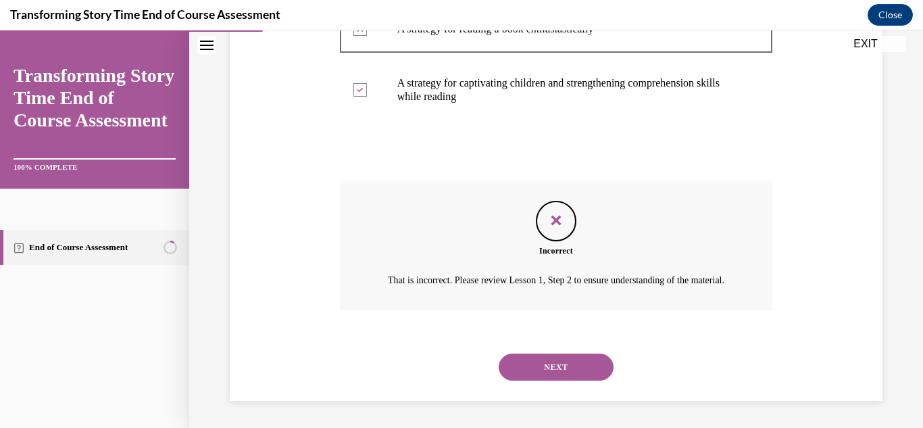
scroll to position [424, 0]
click at [540, 374] on button "NEXT" at bounding box center [556, 366] width 115 height 27
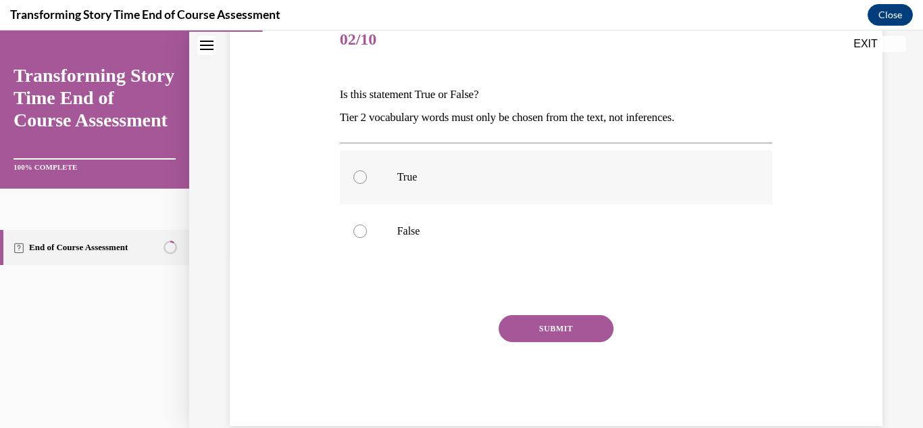
scroll to position [180, 0]
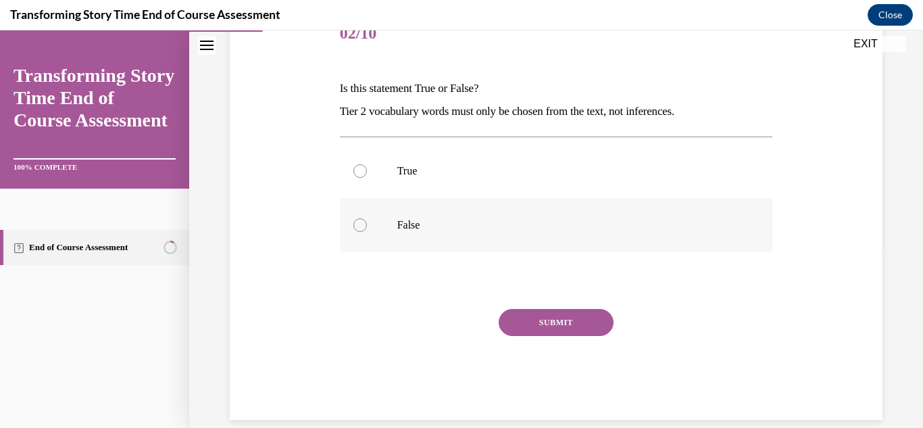
click at [363, 229] on div at bounding box center [360, 225] width 14 height 14
click at [363, 229] on input "False" at bounding box center [360, 225] width 14 height 14
radio input "true"
click at [561, 321] on button "SUBMIT" at bounding box center [556, 322] width 115 height 27
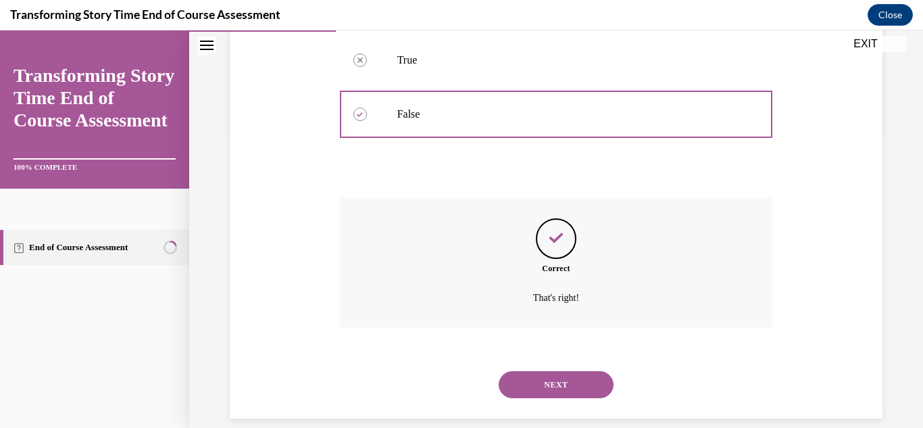
scroll to position [309, 0]
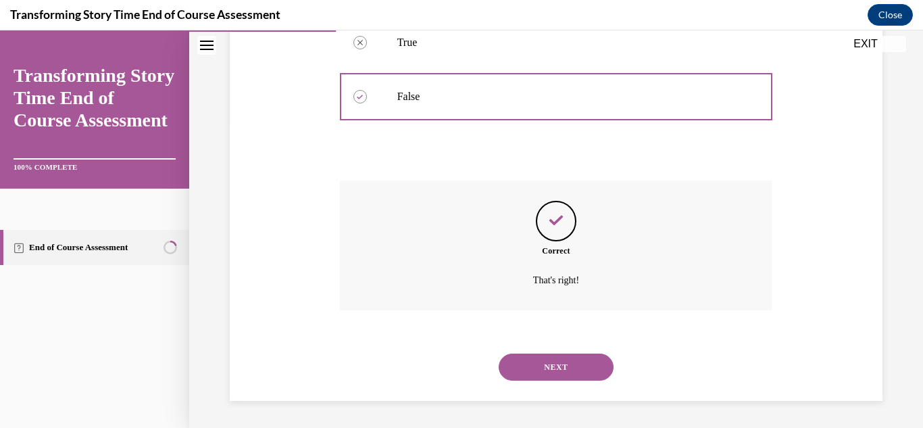
click at [549, 363] on button "NEXT" at bounding box center [556, 366] width 115 height 27
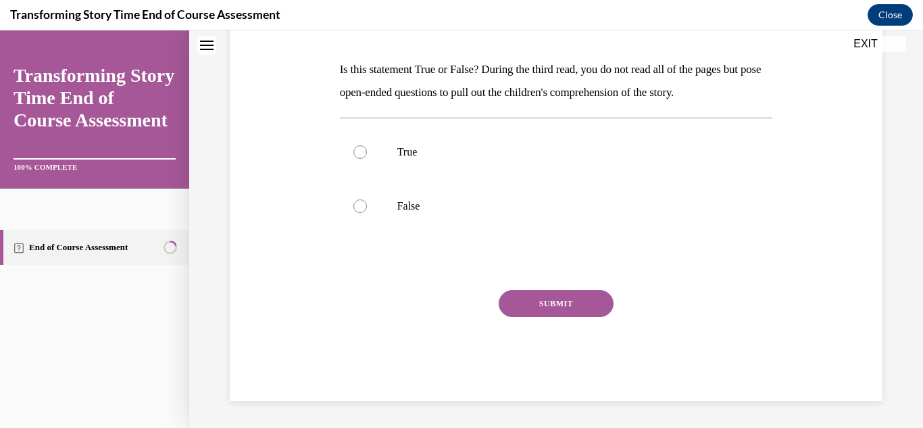
scroll to position [0, 0]
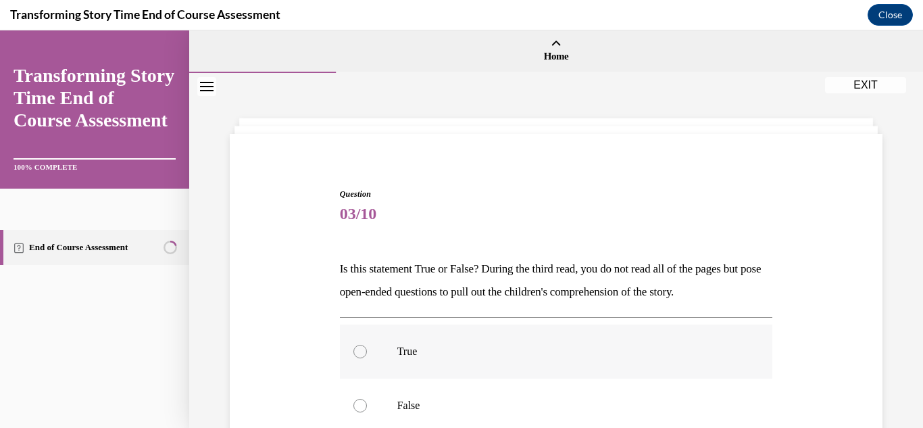
click at [391, 353] on label "True" at bounding box center [556, 351] width 433 height 54
click at [367, 353] on input "True" at bounding box center [360, 352] width 14 height 14
radio input "true"
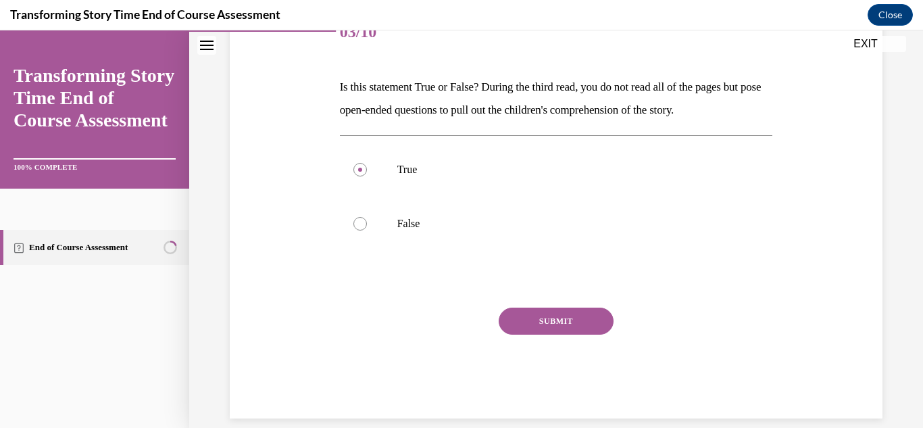
scroll to position [193, 0]
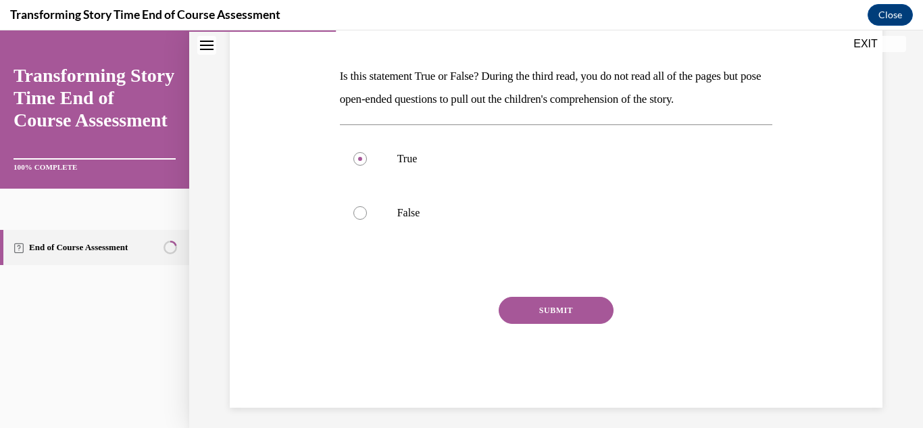
click at [518, 315] on button "SUBMIT" at bounding box center [556, 310] width 115 height 27
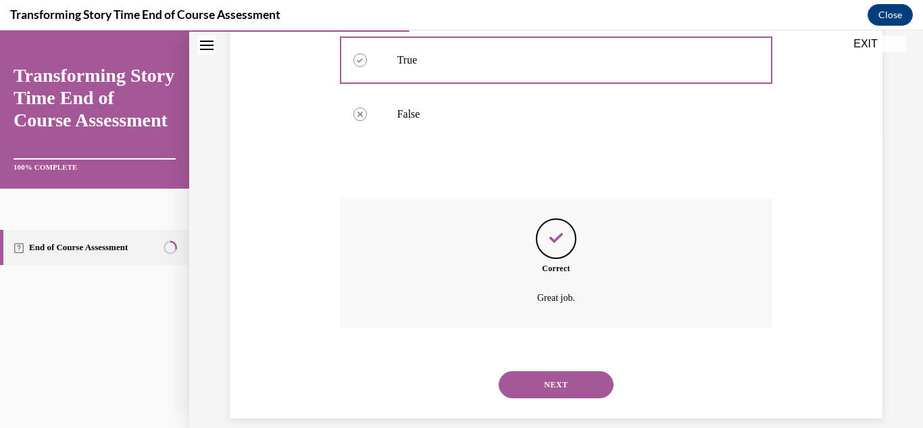
scroll to position [309, 0]
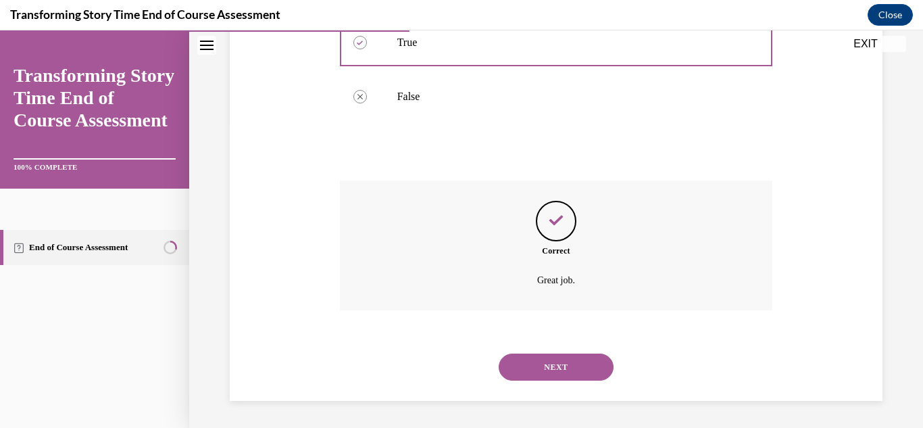
click at [540, 359] on button "NEXT" at bounding box center [556, 366] width 115 height 27
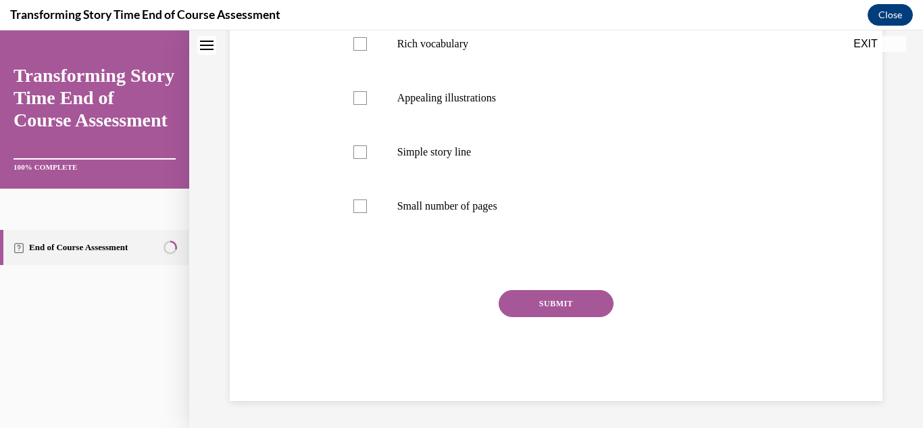
scroll to position [0, 0]
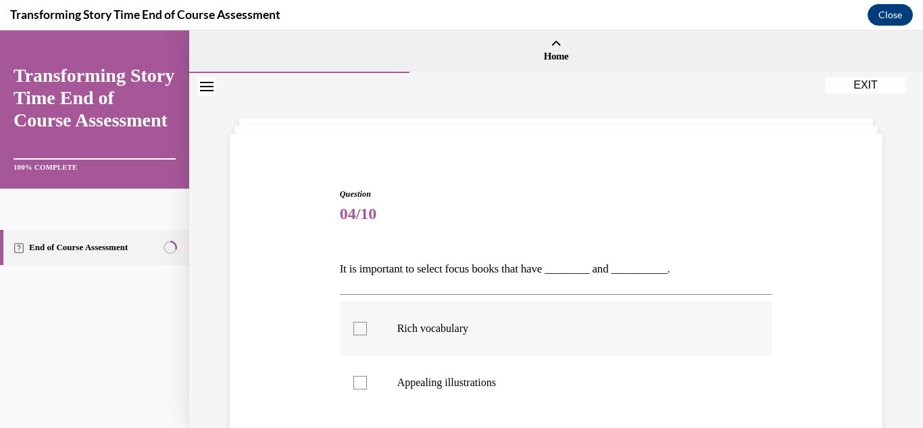
click at [362, 331] on div at bounding box center [360, 329] width 14 height 14
click at [362, 331] on input "Rich vocabulary" at bounding box center [360, 329] width 14 height 14
checkbox input "true"
click at [364, 380] on div at bounding box center [360, 383] width 14 height 14
click at [364, 380] on input "Appealing illustrations" at bounding box center [360, 383] width 14 height 14
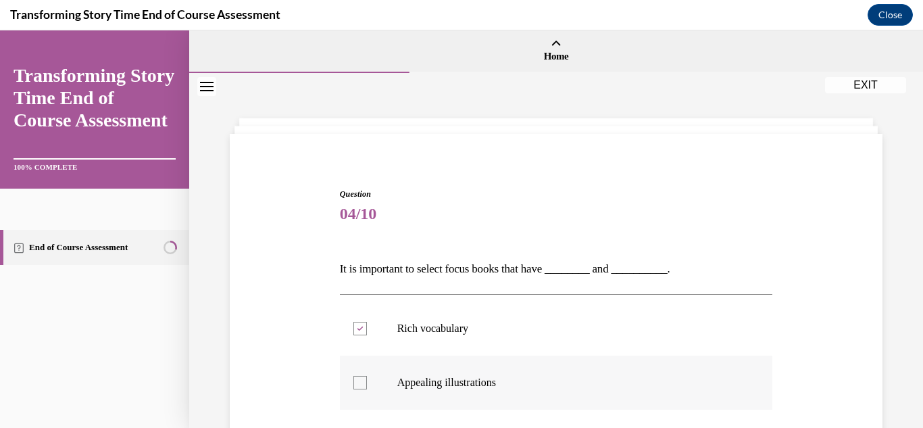
checkbox input "true"
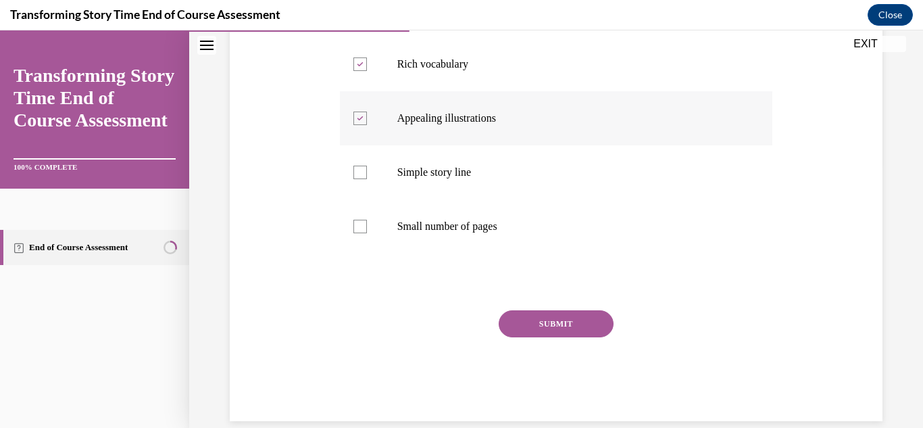
scroll to position [268, 0]
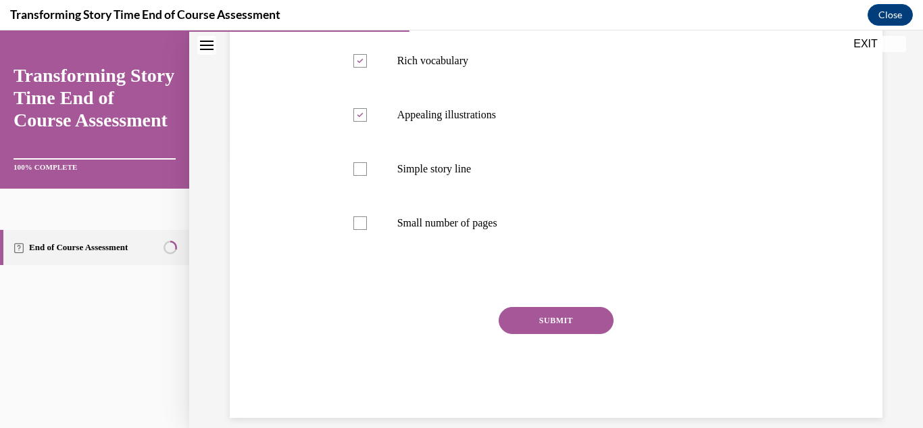
click at [541, 313] on button "SUBMIT" at bounding box center [556, 320] width 115 height 27
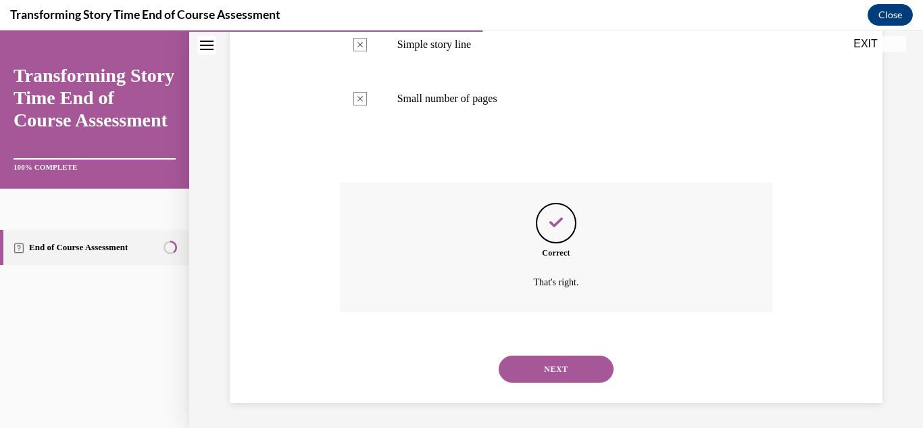
scroll to position [394, 0]
click at [567, 367] on button "NEXT" at bounding box center [556, 366] width 115 height 27
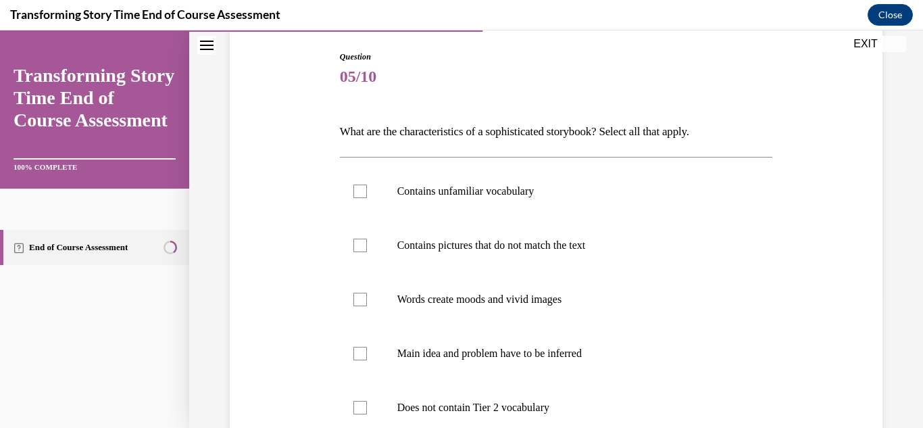
scroll to position [142, 0]
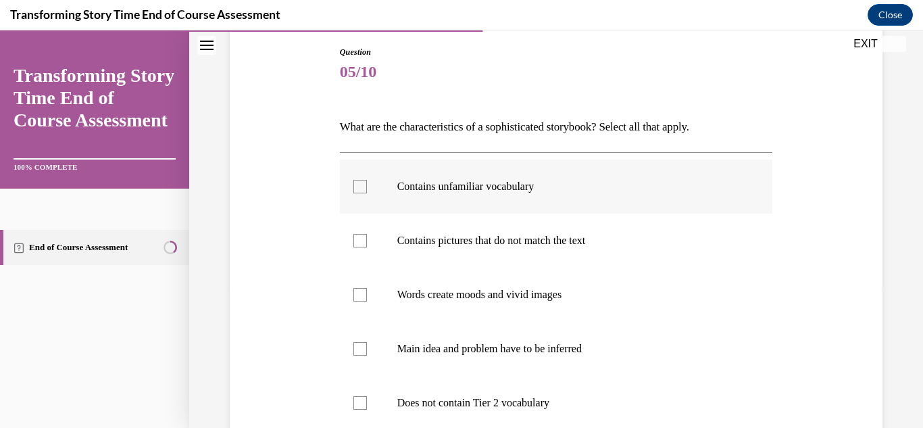
click at [365, 182] on div at bounding box center [360, 187] width 14 height 14
click at [365, 182] on input "Contains unfamiliar vocabulary" at bounding box center [360, 187] width 14 height 14
checkbox input "true"
click at [359, 242] on div at bounding box center [360, 241] width 14 height 14
click at [359, 242] on input "Contains pictures that do not match the text" at bounding box center [360, 241] width 14 height 14
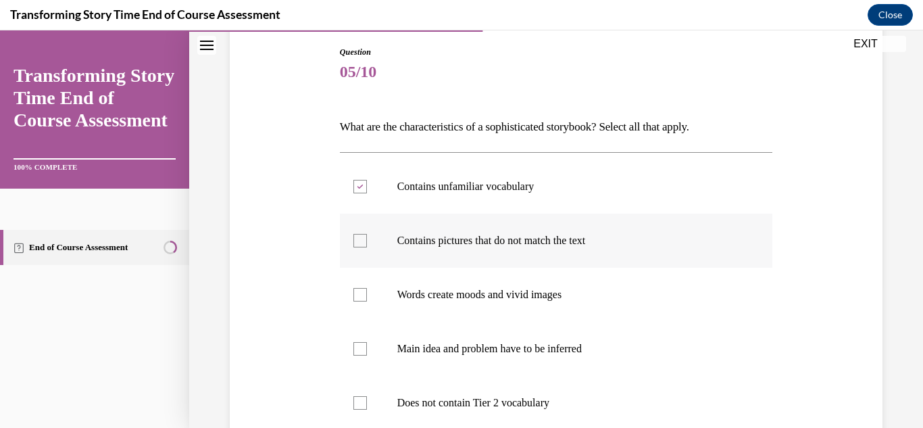
checkbox input "true"
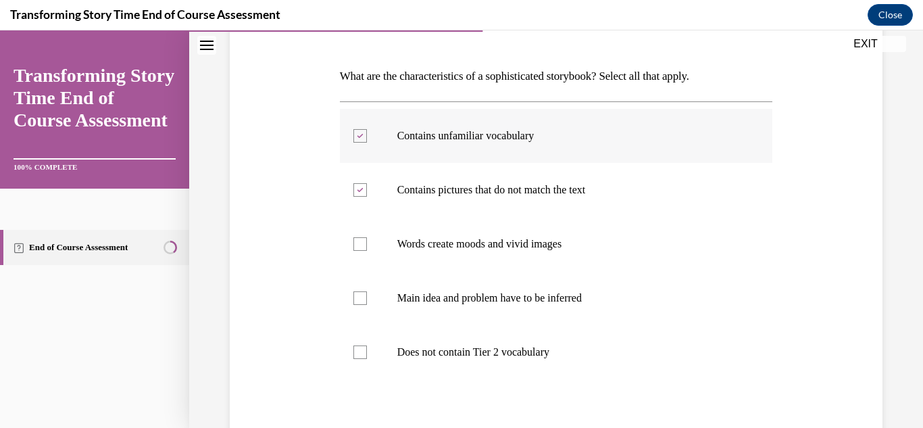
scroll to position [194, 0]
click at [359, 297] on div at bounding box center [360, 297] width 14 height 14
click at [359, 297] on input "Main idea and problem have to be inferred" at bounding box center [360, 297] width 14 height 14
checkbox input "true"
click at [359, 245] on div at bounding box center [360, 243] width 14 height 14
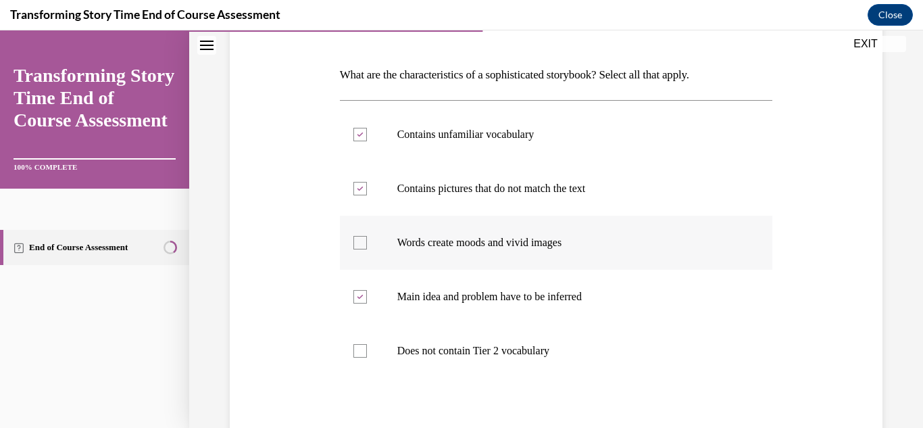
click at [359, 245] on input "Words create moods and vivid images" at bounding box center [360, 243] width 14 height 14
checkbox input "true"
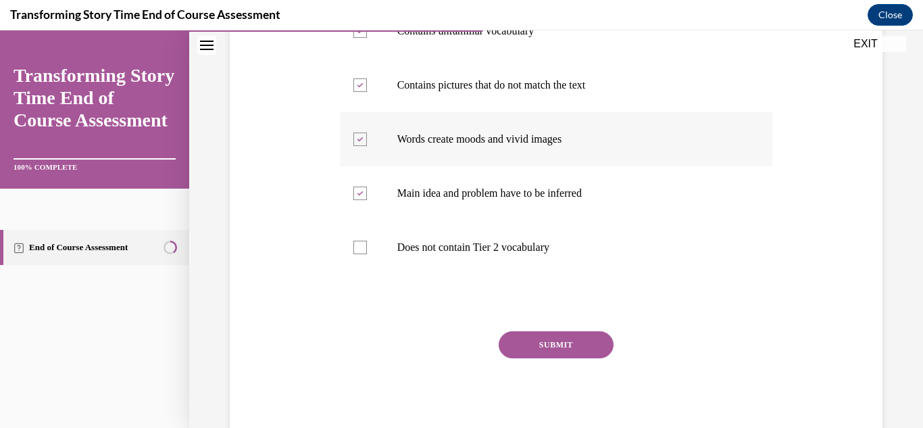
scroll to position [338, 0]
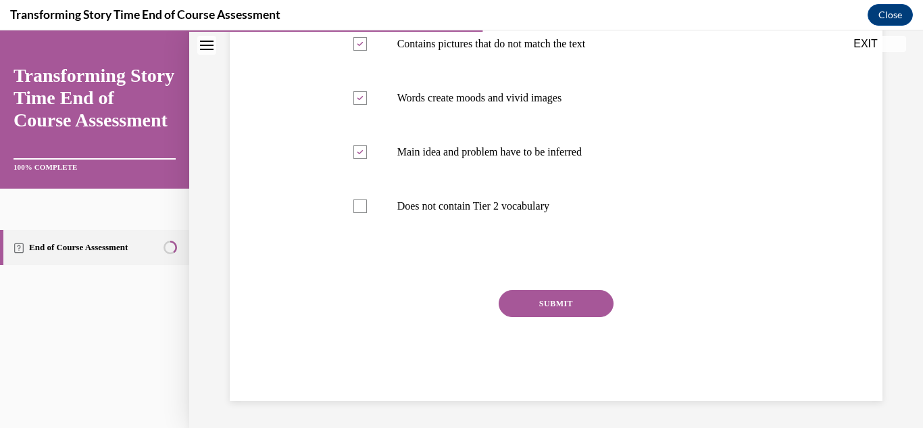
click at [536, 300] on button "SUBMIT" at bounding box center [556, 303] width 115 height 27
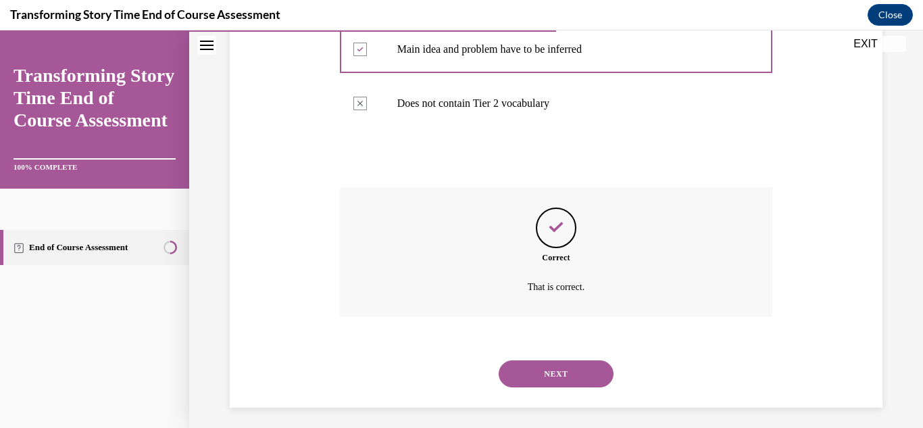
scroll to position [448, 0]
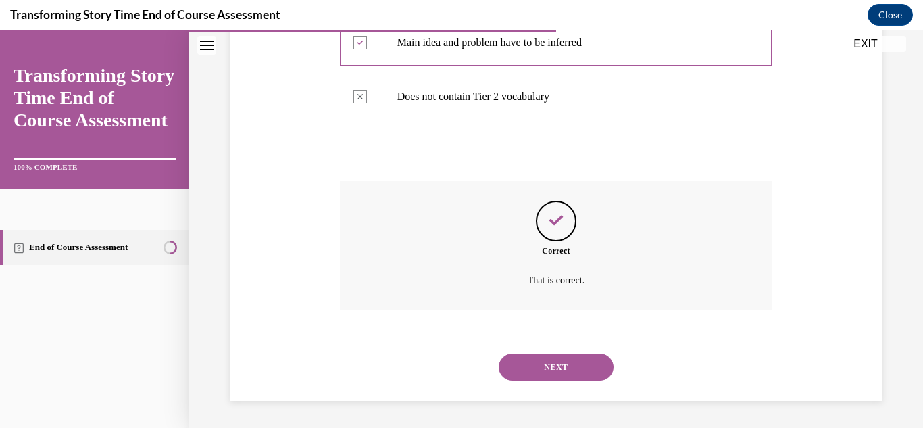
click at [550, 380] on button "NEXT" at bounding box center [556, 366] width 115 height 27
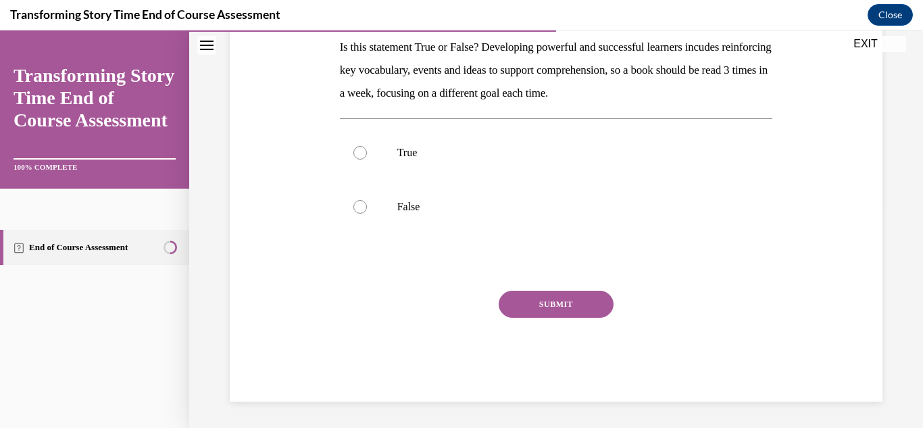
scroll to position [222, 0]
click at [360, 151] on div at bounding box center [360, 152] width 14 height 14
click at [360, 151] on input "True" at bounding box center [360, 152] width 14 height 14
radio input "true"
click at [543, 303] on button "SUBMIT" at bounding box center [556, 303] width 115 height 27
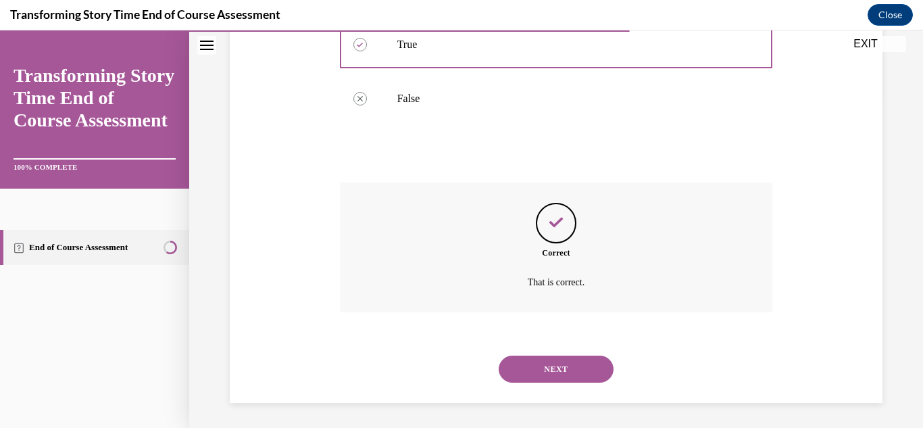
scroll to position [332, 0]
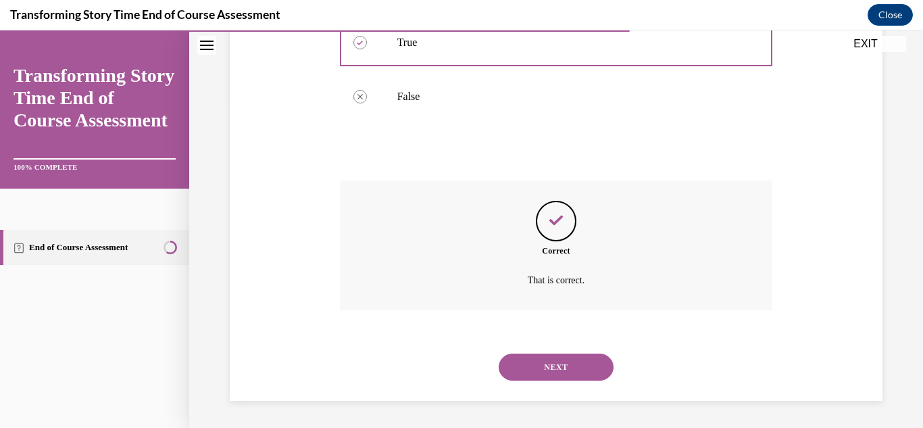
click at [559, 364] on button "NEXT" at bounding box center [556, 366] width 115 height 27
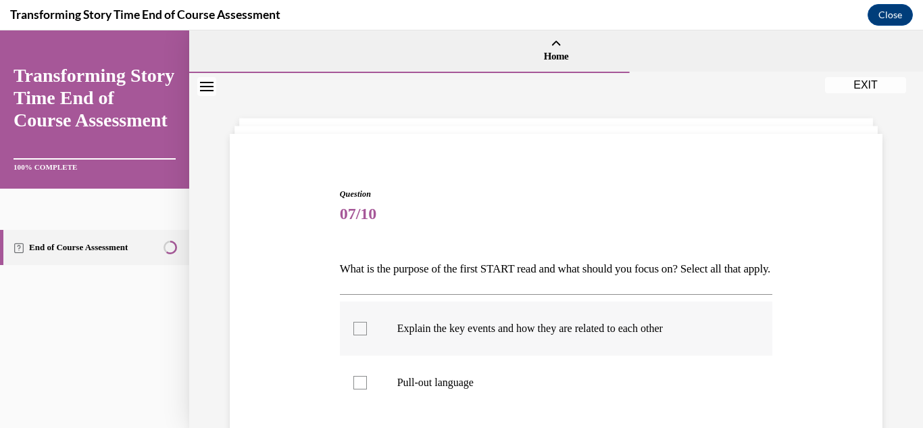
click at [360, 335] on div at bounding box center [360, 329] width 14 height 14
click at [360, 335] on input "Explain the key events and how they are related to each other" at bounding box center [360, 329] width 14 height 14
checkbox input "true"
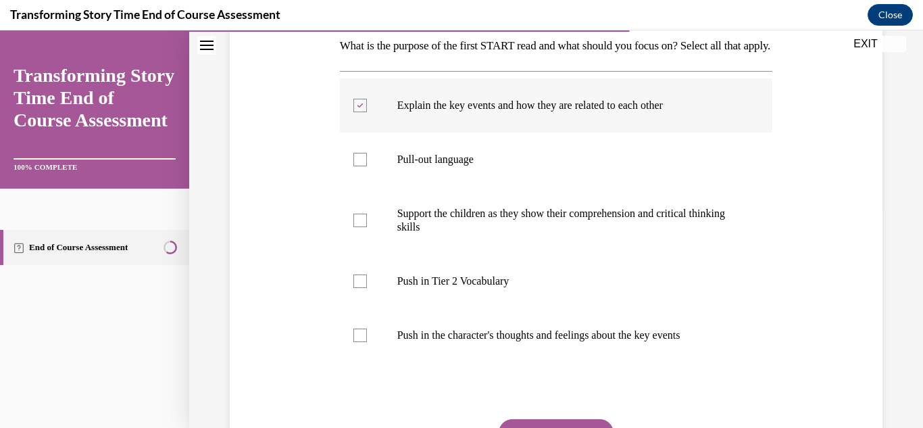
scroll to position [232, 0]
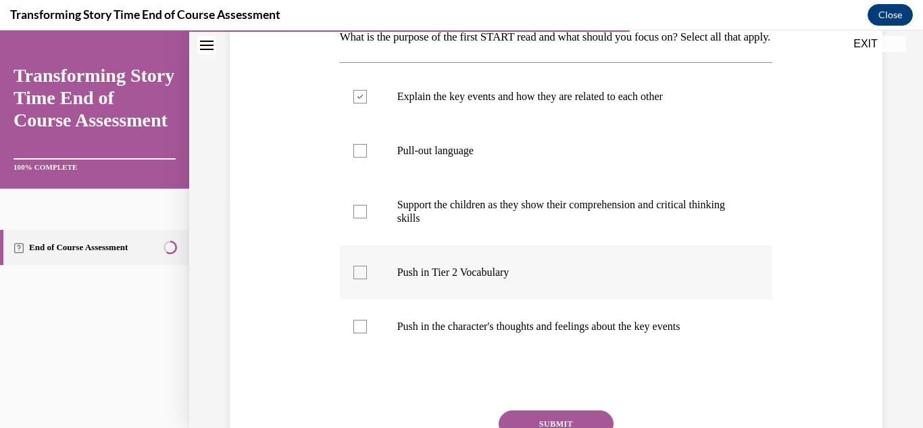
click at [357, 279] on div at bounding box center [360, 273] width 14 height 14
click at [357, 279] on input "Push in Tier 2 Vocabulary" at bounding box center [360, 273] width 14 height 14
checkbox input "true"
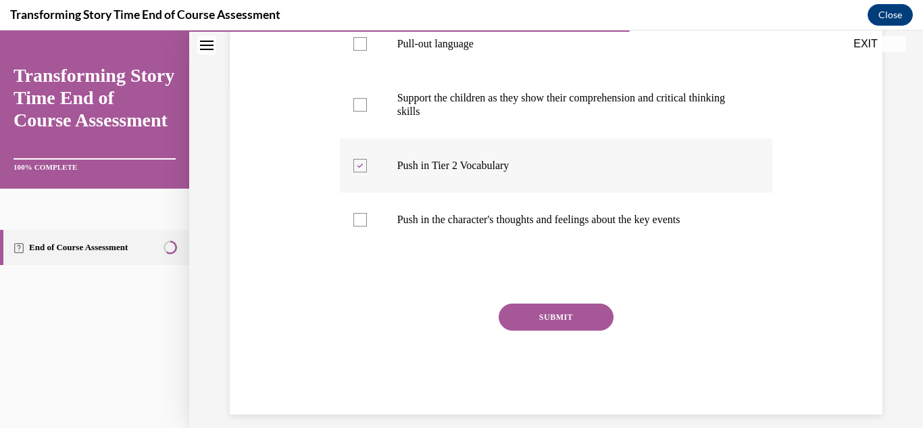
scroll to position [375, 0]
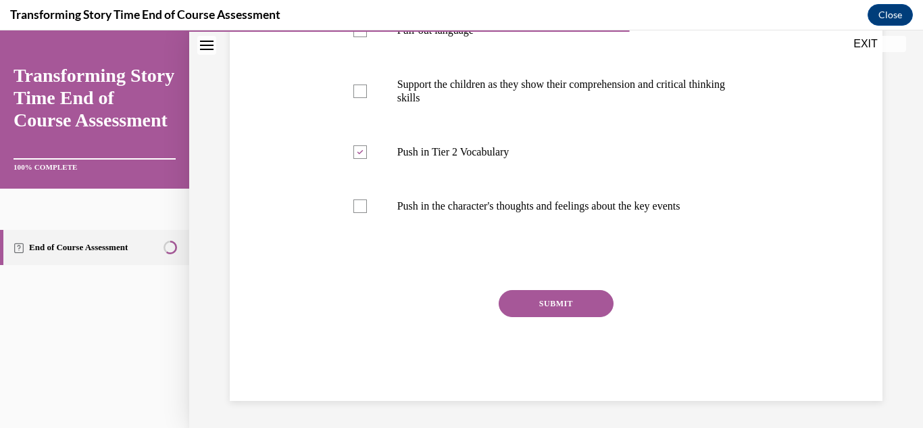
click at [543, 299] on button "SUBMIT" at bounding box center [556, 303] width 115 height 27
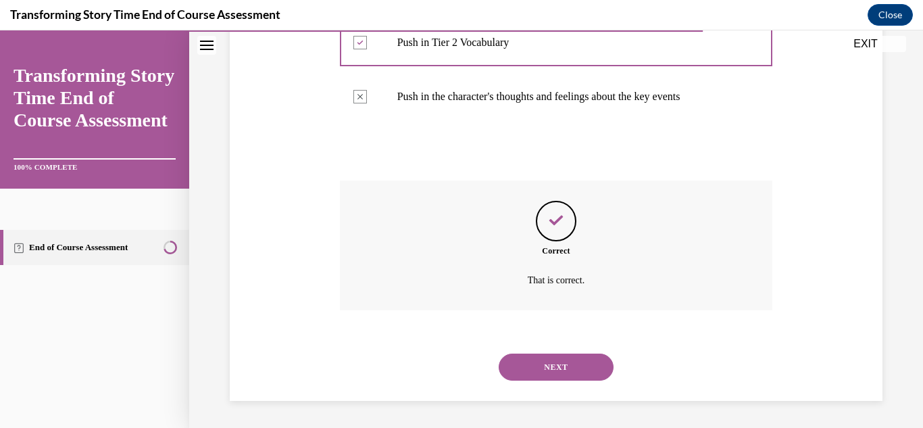
scroll to position [484, 0]
click at [569, 367] on button "NEXT" at bounding box center [556, 366] width 115 height 27
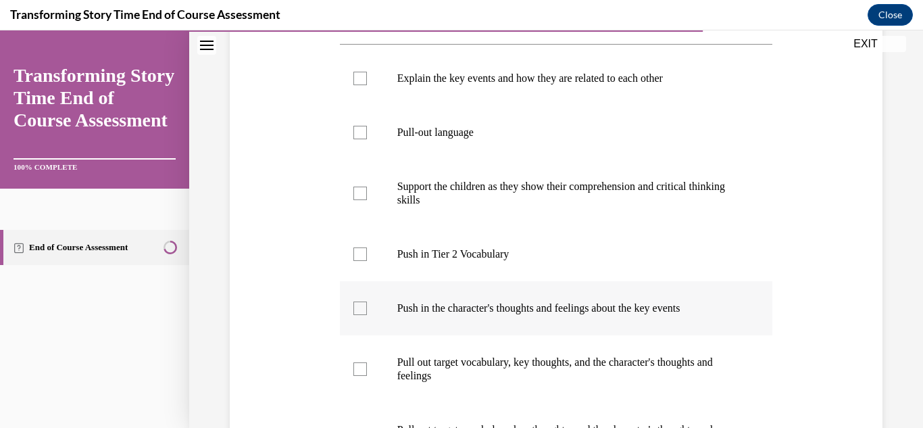
scroll to position [284, 0]
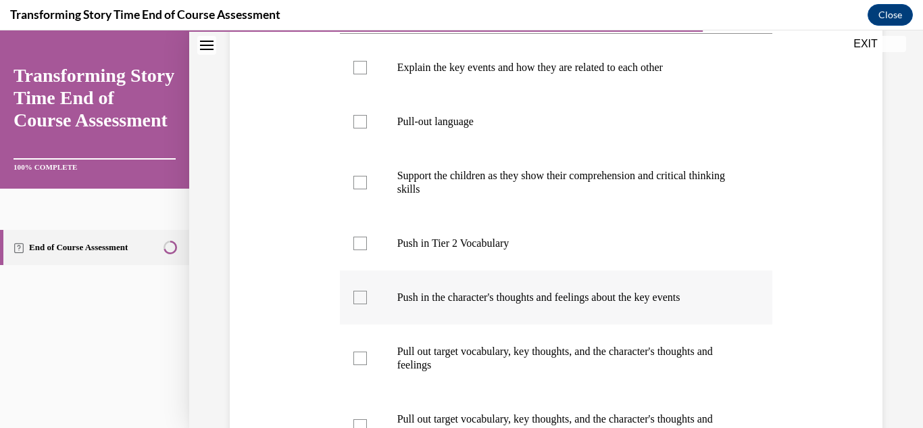
click at [356, 301] on div at bounding box center [360, 298] width 14 height 14
click at [356, 301] on input "Push in the character's thoughts and feelings about the key events" at bounding box center [360, 298] width 14 height 14
checkbox input "true"
click at [359, 243] on div at bounding box center [360, 243] width 14 height 14
click at [359, 243] on input "Push in Tier 2 Vocabulary" at bounding box center [360, 243] width 14 height 14
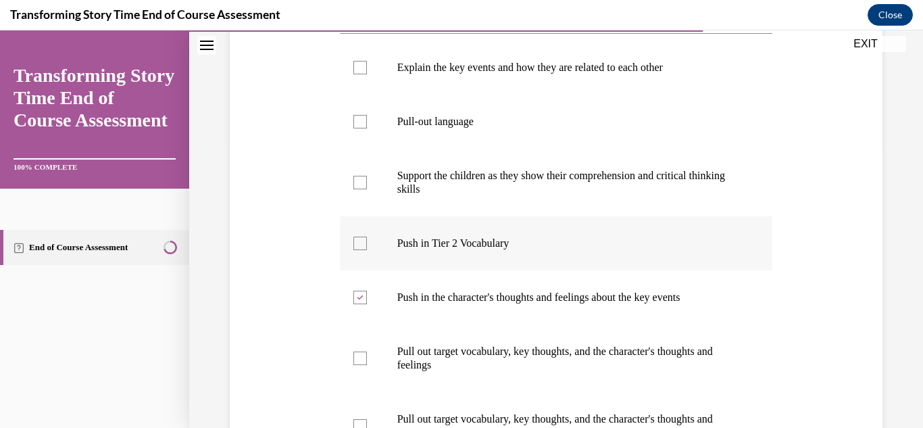
checkbox input "true"
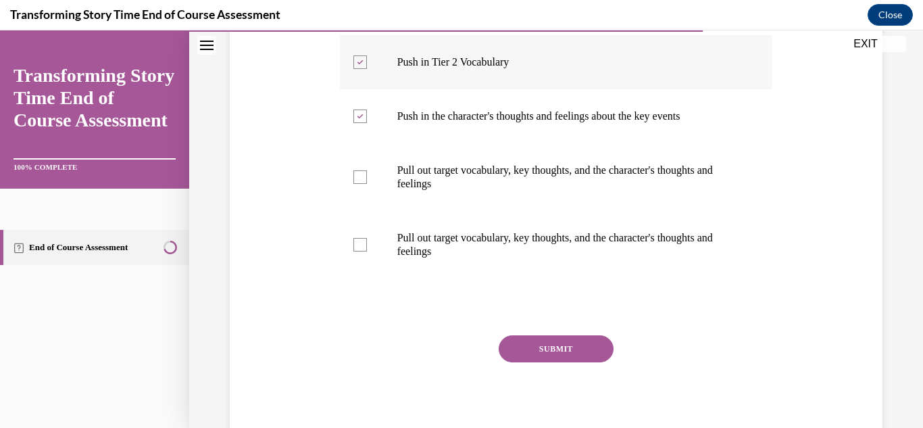
scroll to position [510, 0]
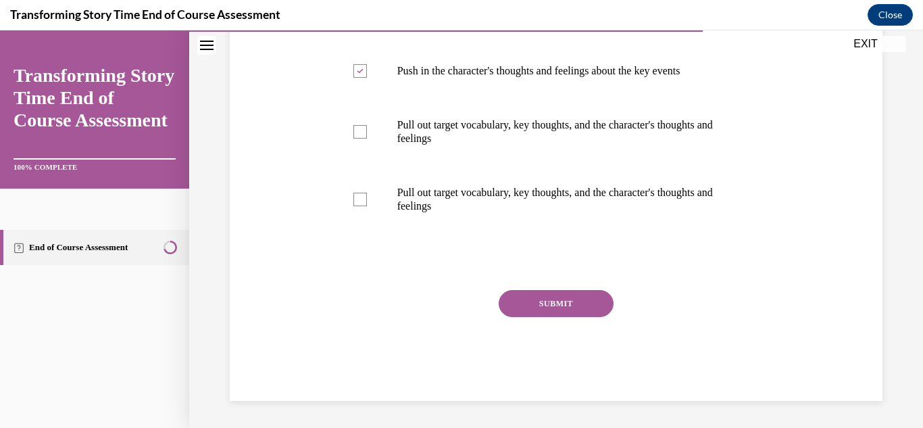
click at [558, 309] on button "SUBMIT" at bounding box center [556, 303] width 115 height 27
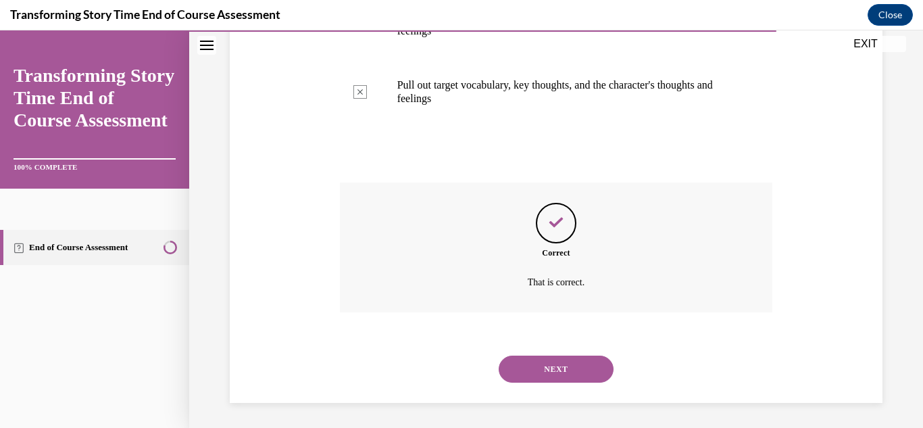
scroll to position [620, 0]
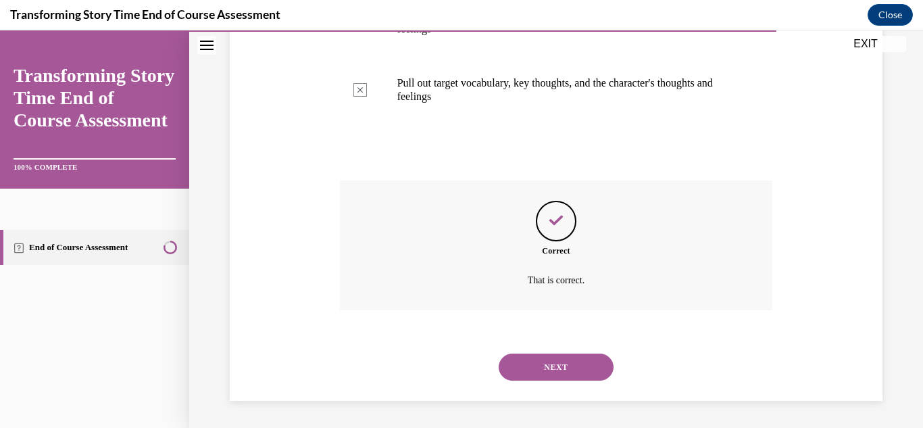
click at [562, 367] on button "NEXT" at bounding box center [556, 366] width 115 height 27
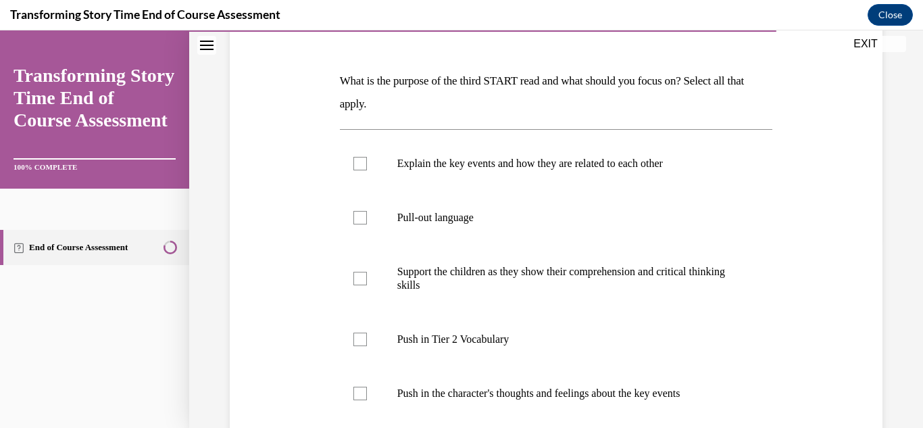
scroll to position [197, 0]
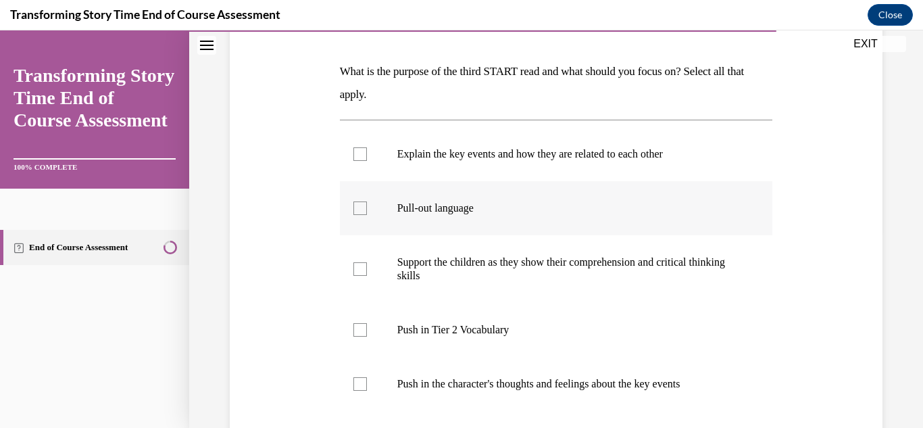
click at [357, 208] on div at bounding box center [360, 208] width 14 height 14
click at [357, 208] on input "Pull-out language" at bounding box center [360, 208] width 14 height 14
checkbox input "true"
click at [361, 273] on div at bounding box center [360, 269] width 14 height 14
click at [361, 273] on input "Support the children as they show their comprehension and critical thinking ski…" at bounding box center [360, 269] width 14 height 14
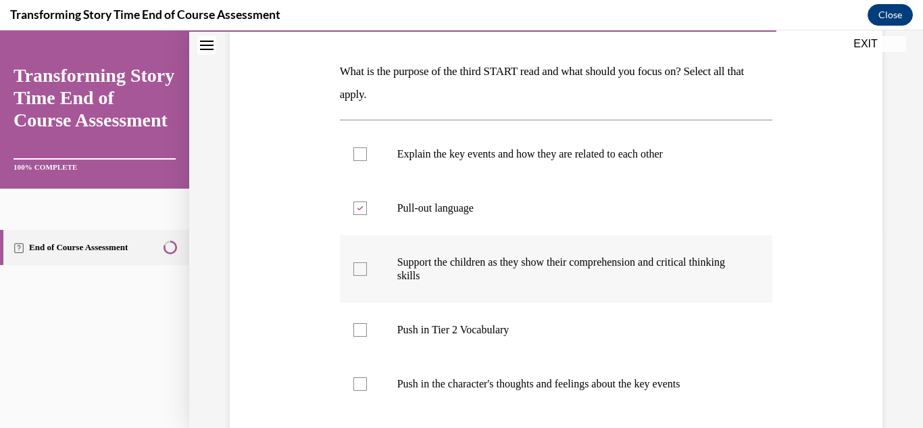
checkbox input "true"
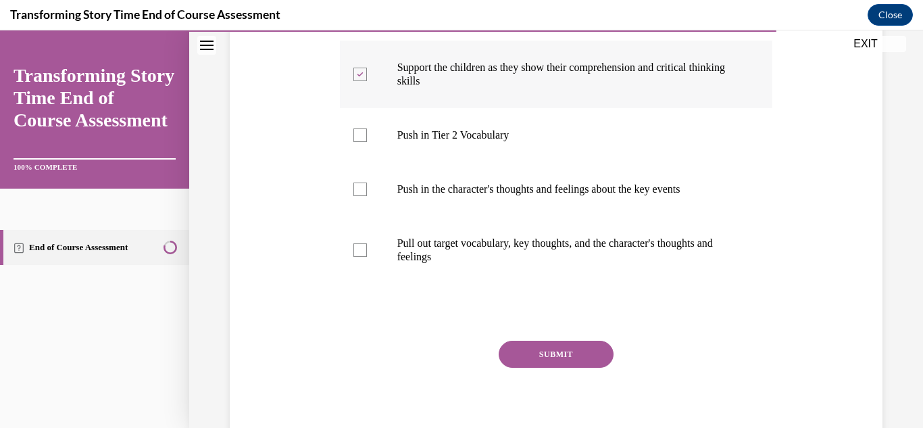
scroll to position [443, 0]
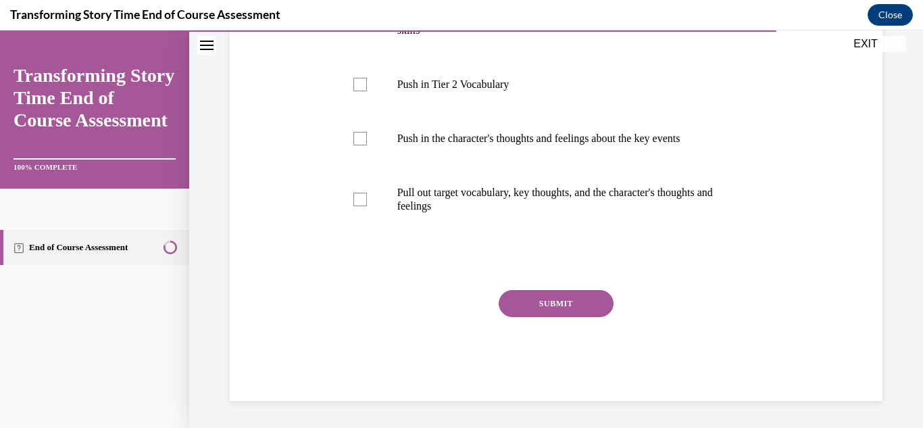
click at [566, 307] on button "SUBMIT" at bounding box center [556, 303] width 115 height 27
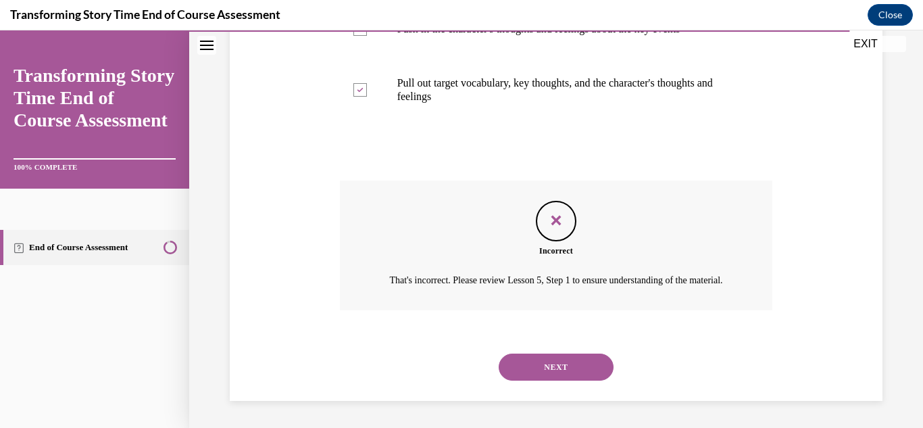
scroll to position [568, 0]
click at [554, 365] on button "NEXT" at bounding box center [556, 366] width 115 height 27
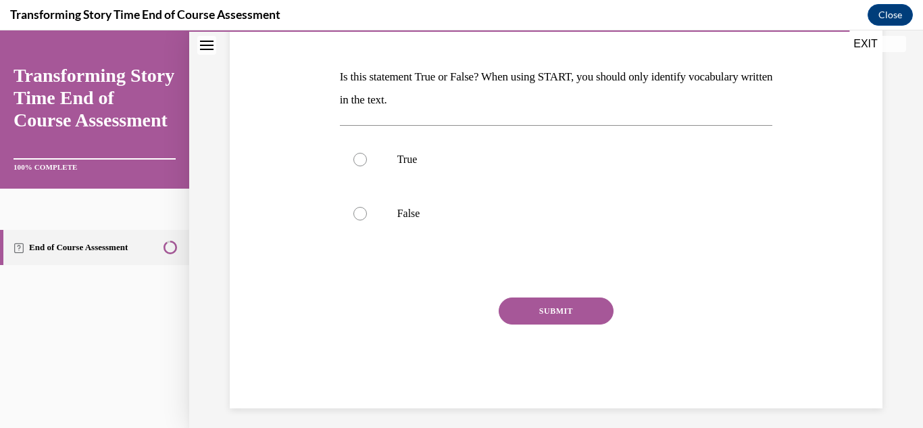
scroll to position [193, 0]
click at [357, 212] on div at bounding box center [360, 212] width 14 height 14
click at [357, 212] on input "False" at bounding box center [360, 212] width 14 height 14
radio input "true"
click at [553, 309] on button "SUBMIT" at bounding box center [556, 309] width 115 height 27
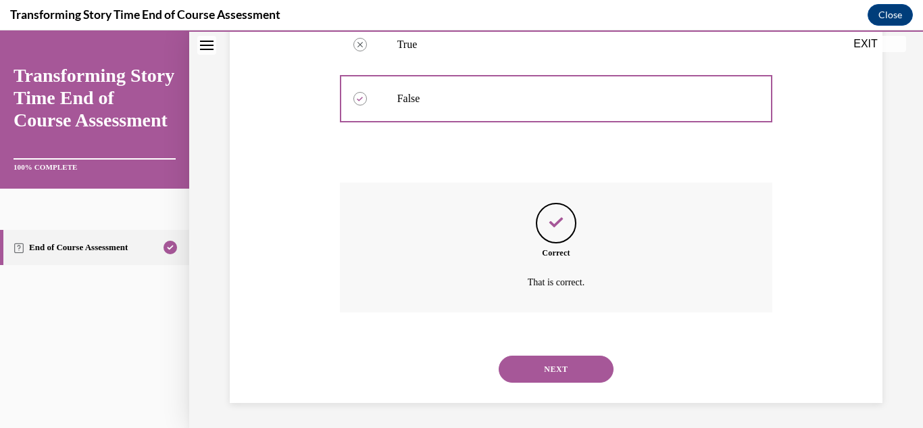
scroll to position [309, 0]
click at [551, 371] on button "NEXT" at bounding box center [556, 366] width 115 height 27
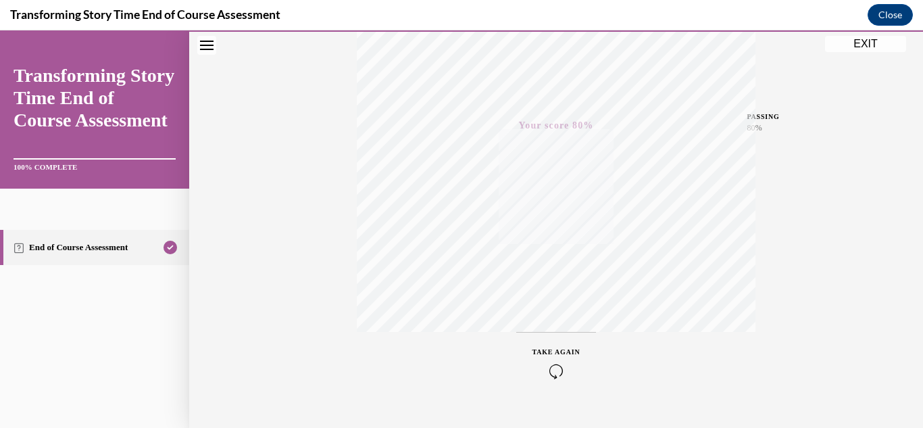
scroll to position [276, 0]
click at [863, 43] on button "EXIT" at bounding box center [865, 44] width 81 height 16
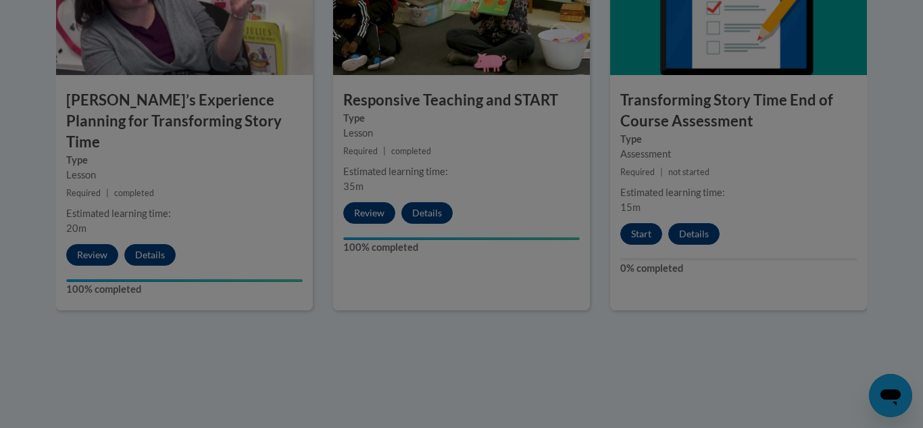
scroll to position [0, 0]
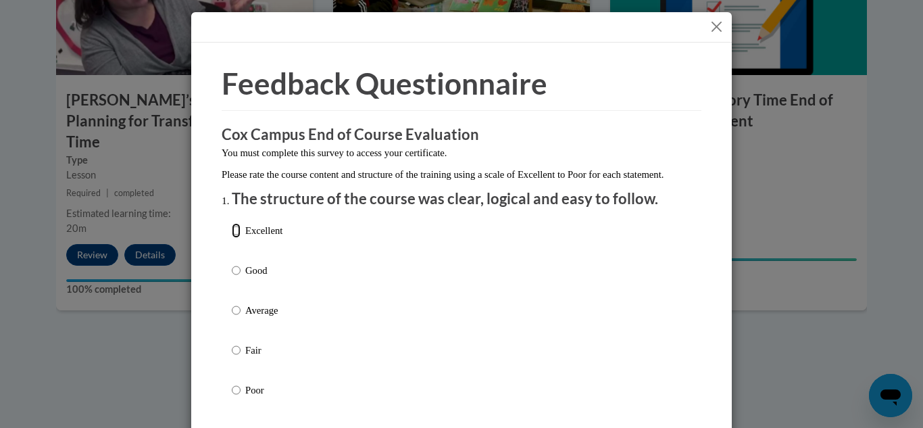
click at [236, 238] on input "Excellent" at bounding box center [236, 230] width 9 height 15
radio input "true"
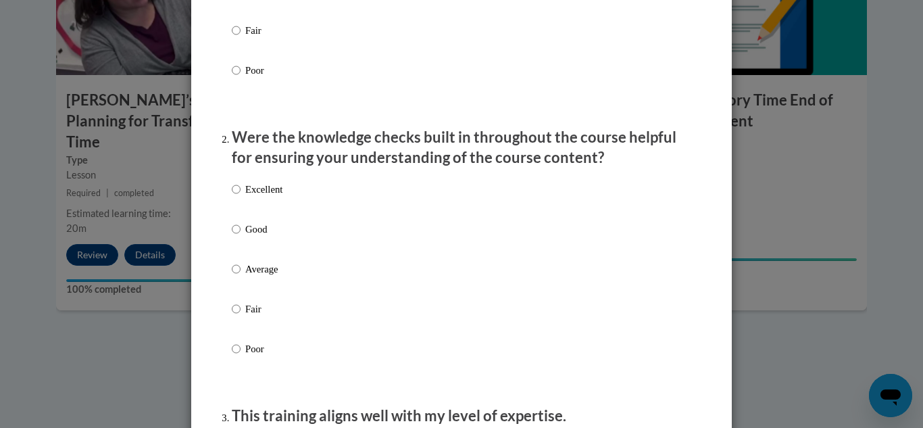
scroll to position [322, 0]
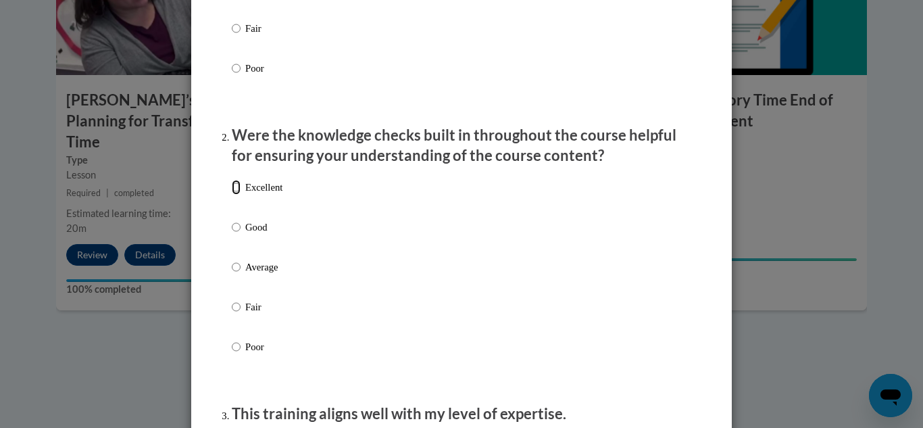
click at [237, 195] on input "Excellent" at bounding box center [236, 187] width 9 height 15
radio input "true"
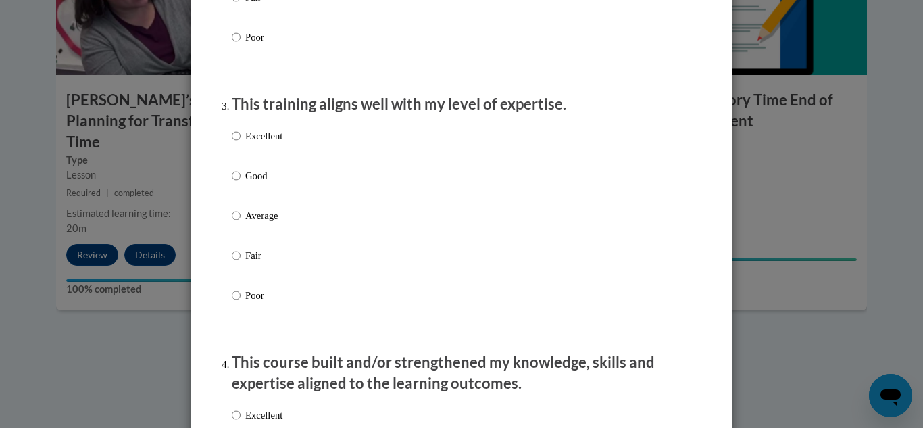
scroll to position [641, 0]
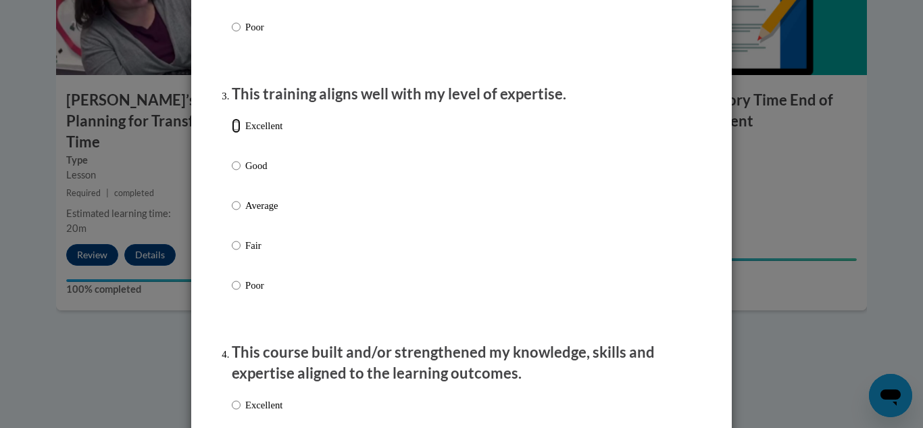
click at [238, 133] on input "Excellent" at bounding box center [236, 125] width 9 height 15
radio input "true"
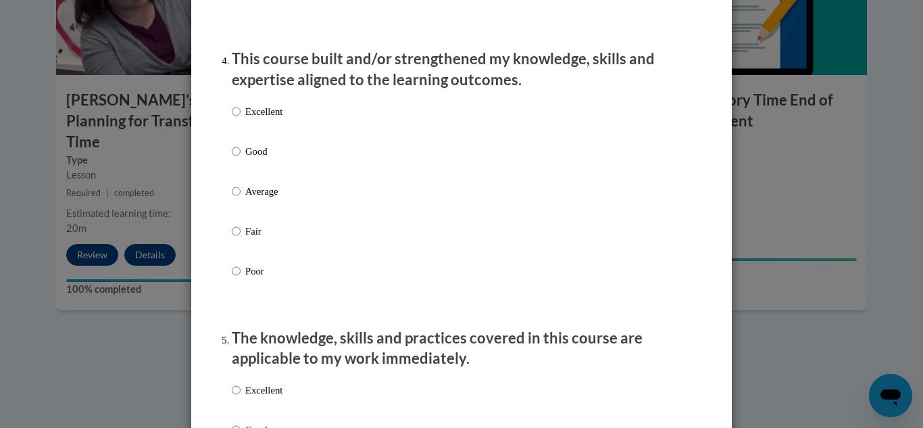
scroll to position [948, 0]
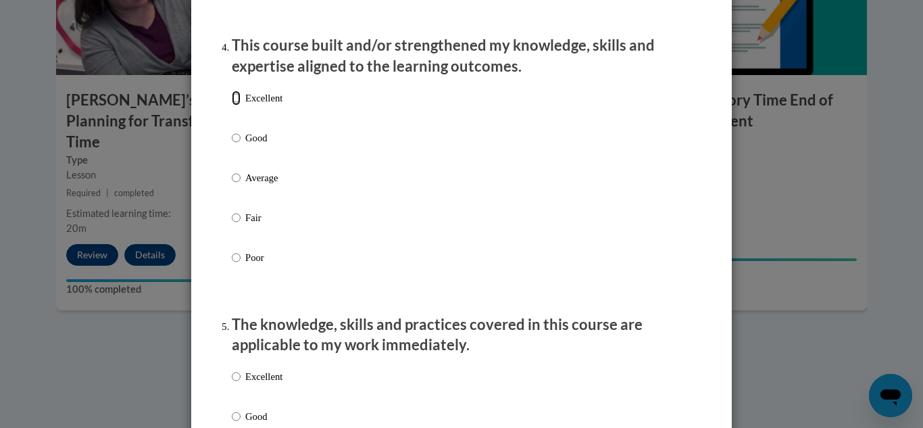
click at [237, 105] on input "Excellent" at bounding box center [236, 98] width 9 height 15
radio input "true"
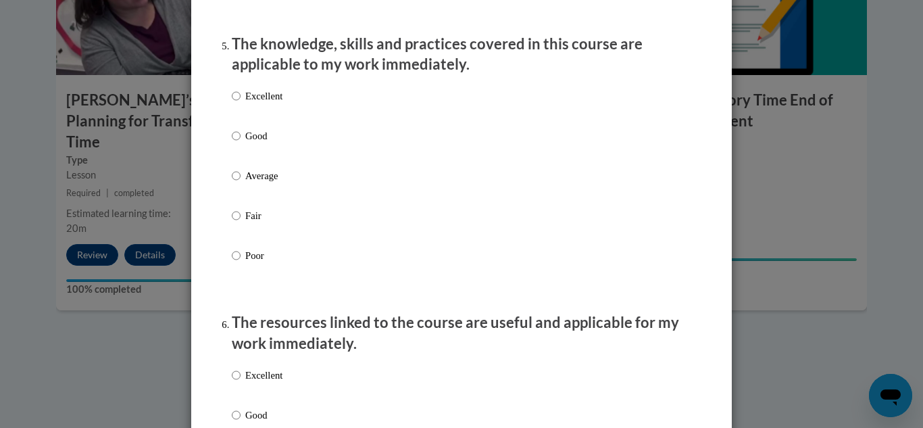
scroll to position [1229, 0]
click at [237, 103] on input "Excellent" at bounding box center [236, 95] width 9 height 15
radio input "true"
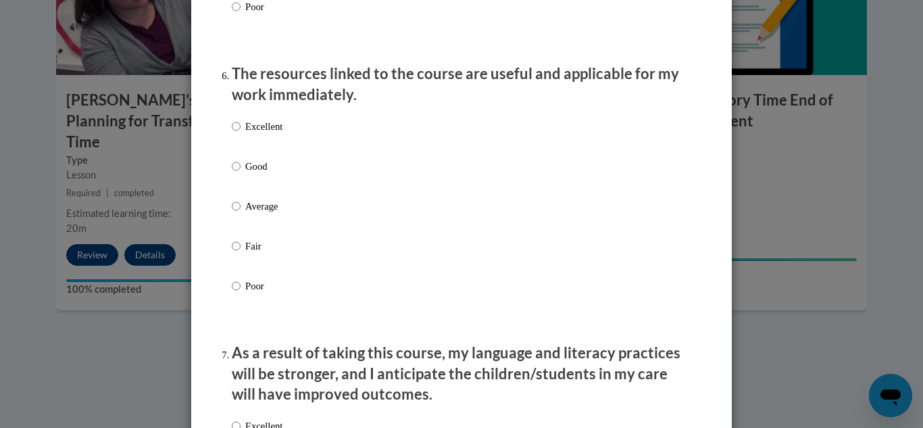
scroll to position [1485, 0]
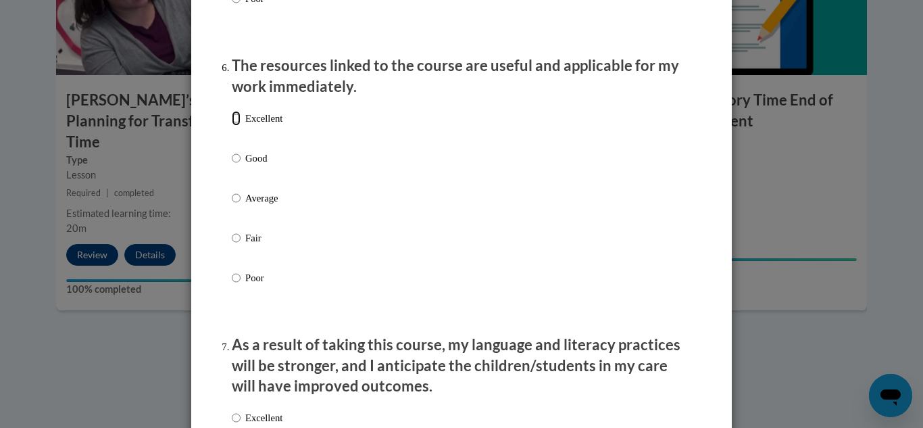
click at [236, 126] on input "Excellent" at bounding box center [236, 118] width 9 height 15
radio input "true"
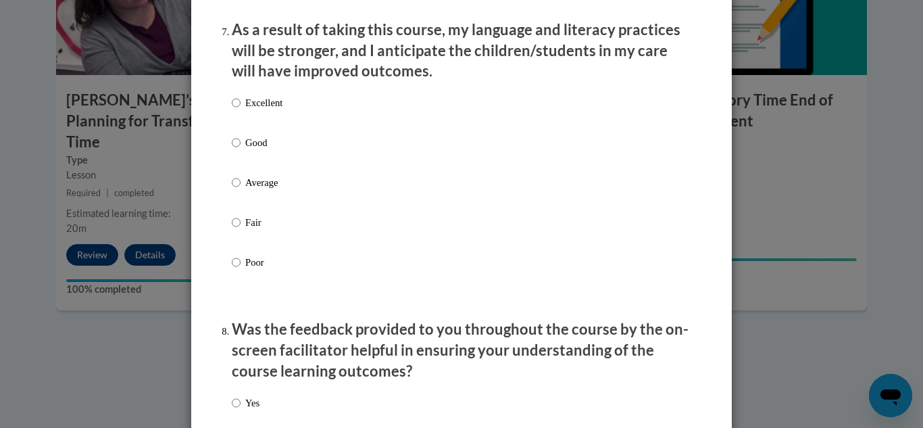
scroll to position [1805, 0]
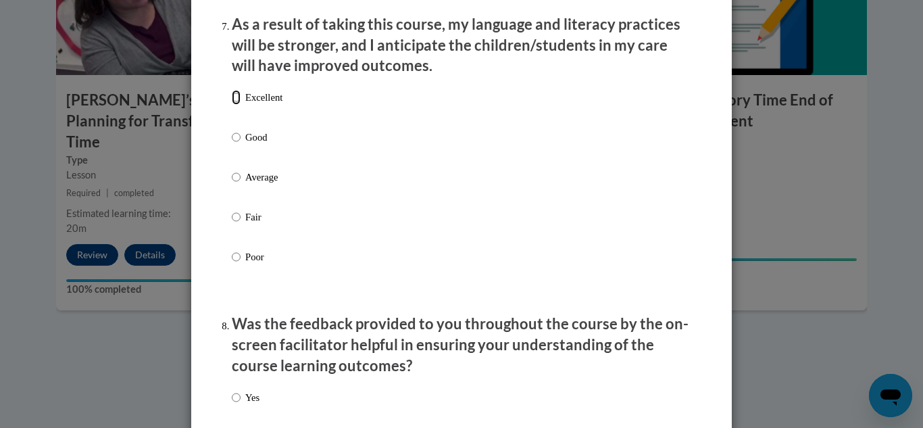
click at [237, 105] on input "Excellent" at bounding box center [236, 97] width 9 height 15
radio input "true"
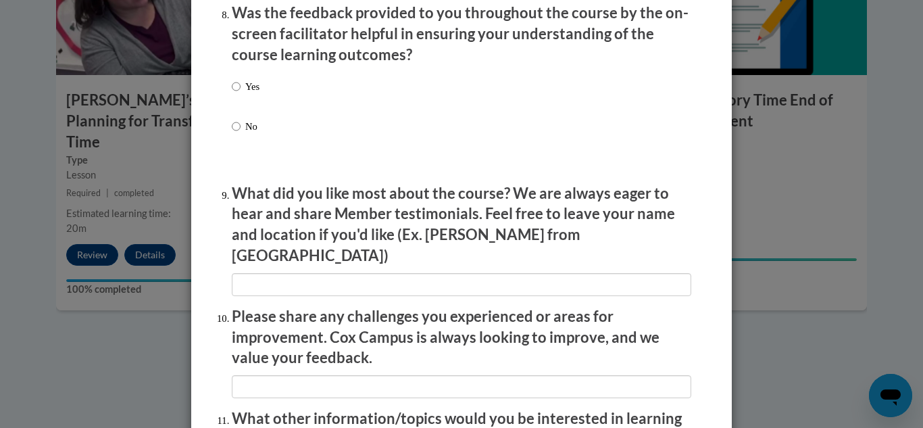
scroll to position [2117, 0]
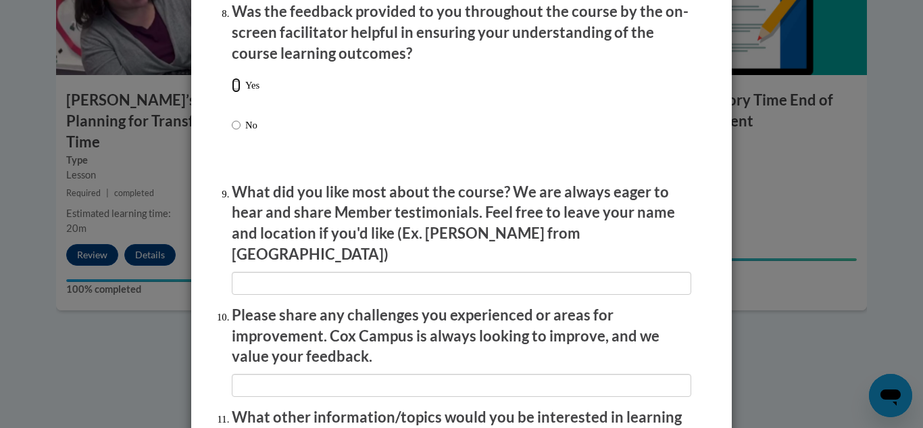
click at [236, 93] on input "Yes" at bounding box center [236, 85] width 9 height 15
radio input "true"
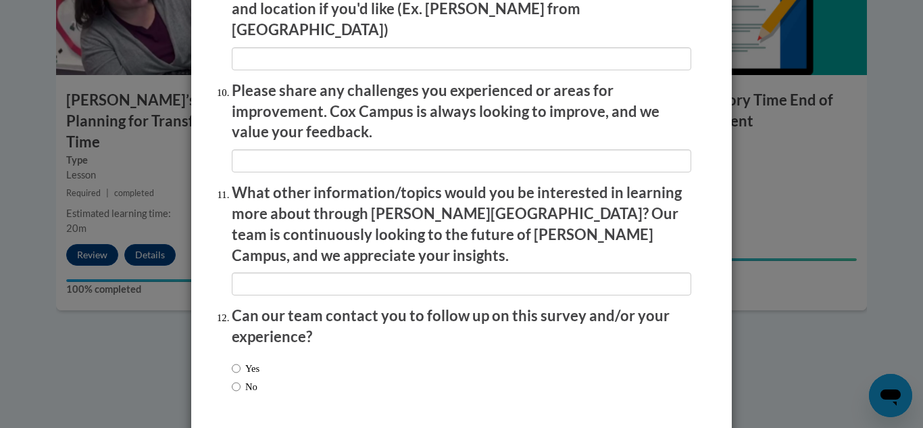
scroll to position [2343, 0]
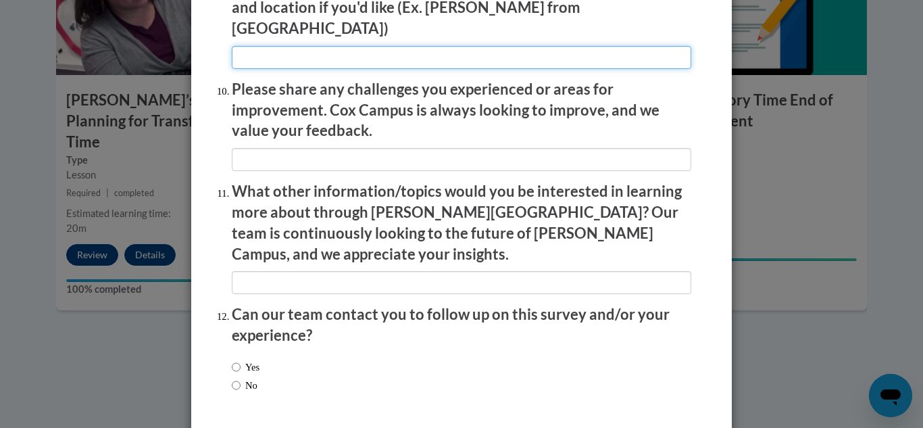
click at [272, 46] on input "textbox" at bounding box center [461, 57] width 459 height 23
type input "n/a"
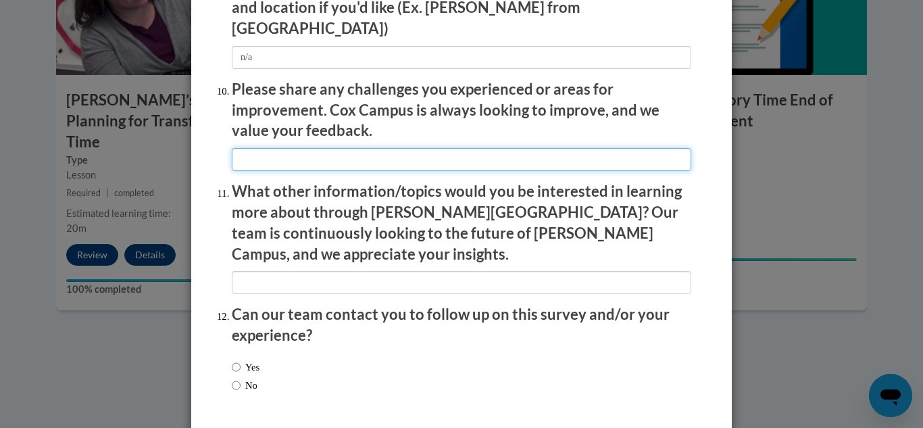
click at [265, 149] on input "textbox" at bounding box center [461, 159] width 459 height 23
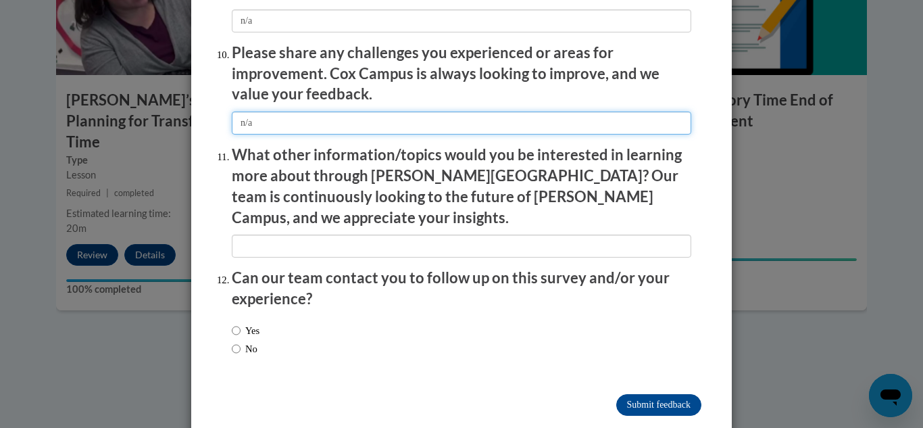
type input "n/a"
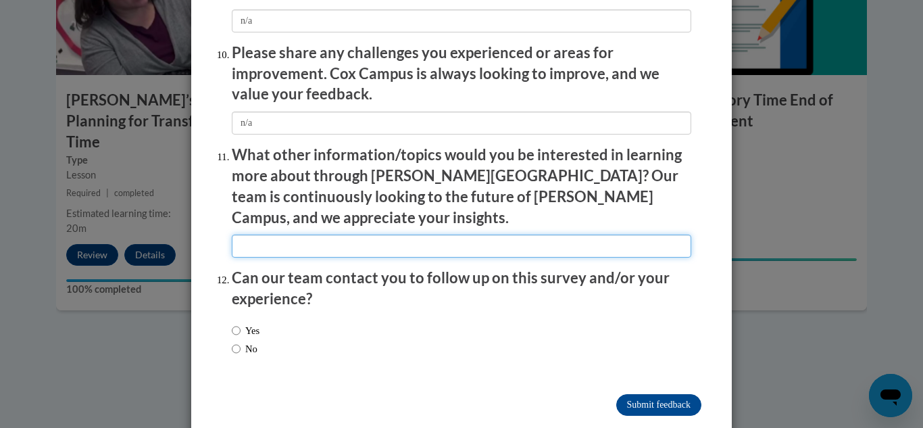
click at [280, 234] on input "textbox" at bounding box center [461, 245] width 459 height 23
type input "n/a"
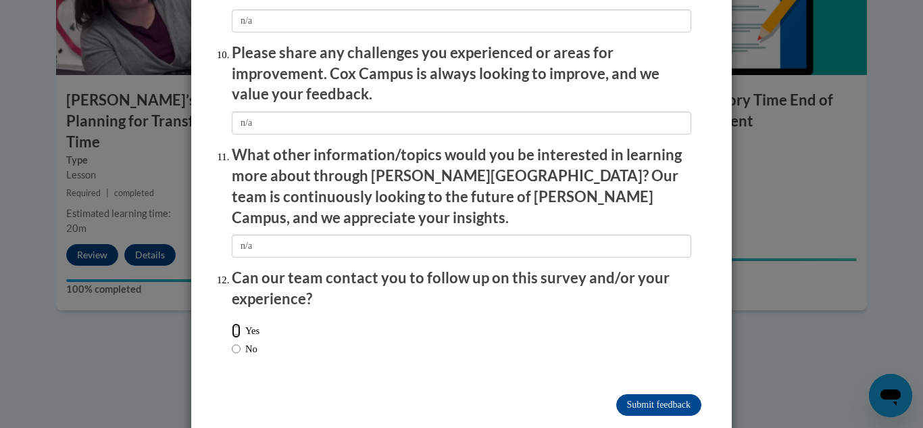
click at [236, 323] on input "Yes" at bounding box center [236, 330] width 9 height 15
radio input "true"
click at [644, 394] on input "Submit feedback" at bounding box center [658, 405] width 85 height 22
